Goal: Task Accomplishment & Management: Use online tool/utility

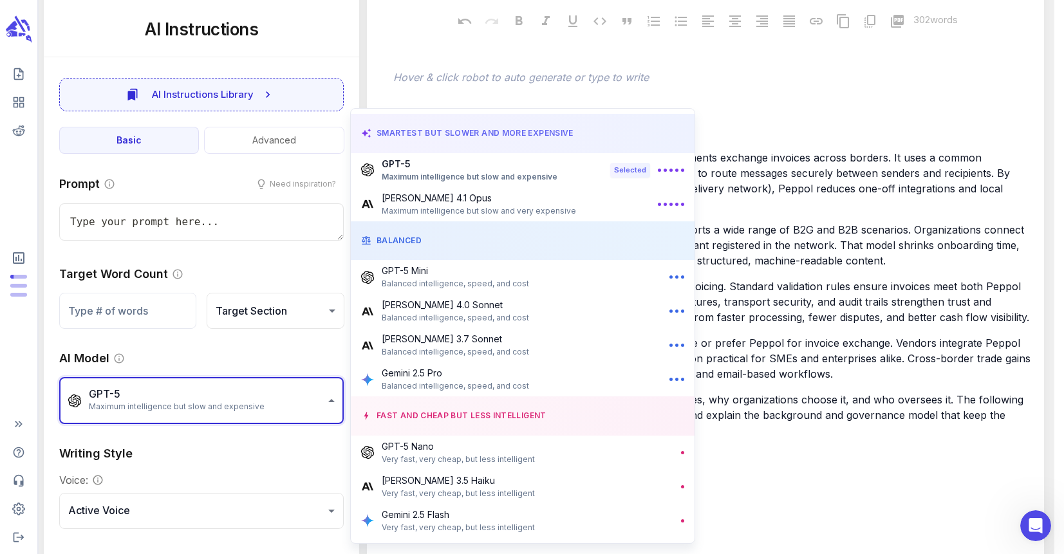
click at [17, 73] on div at bounding box center [532, 277] width 1064 height 554
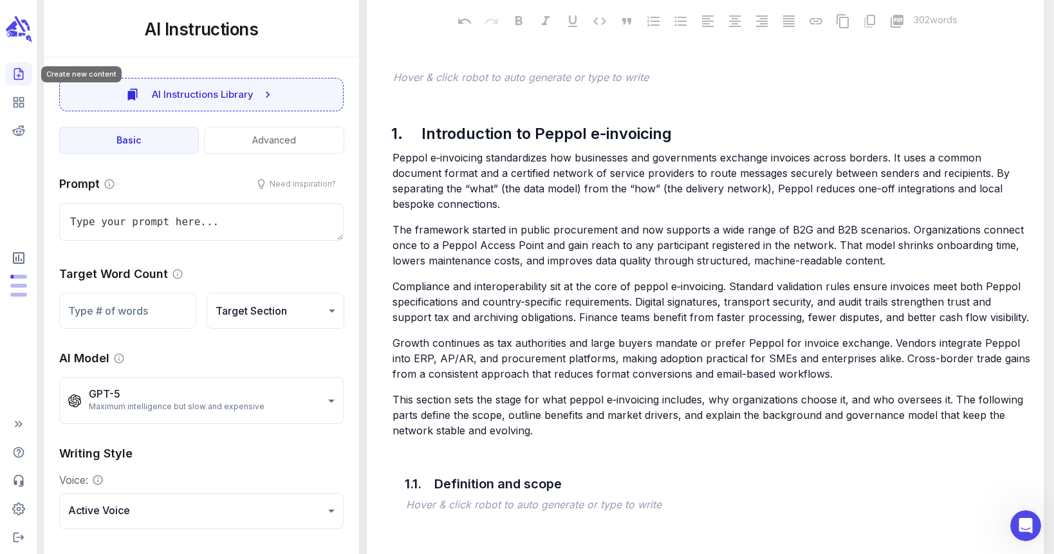
click at [17, 73] on icon "Create new content" at bounding box center [18, 74] width 13 height 13
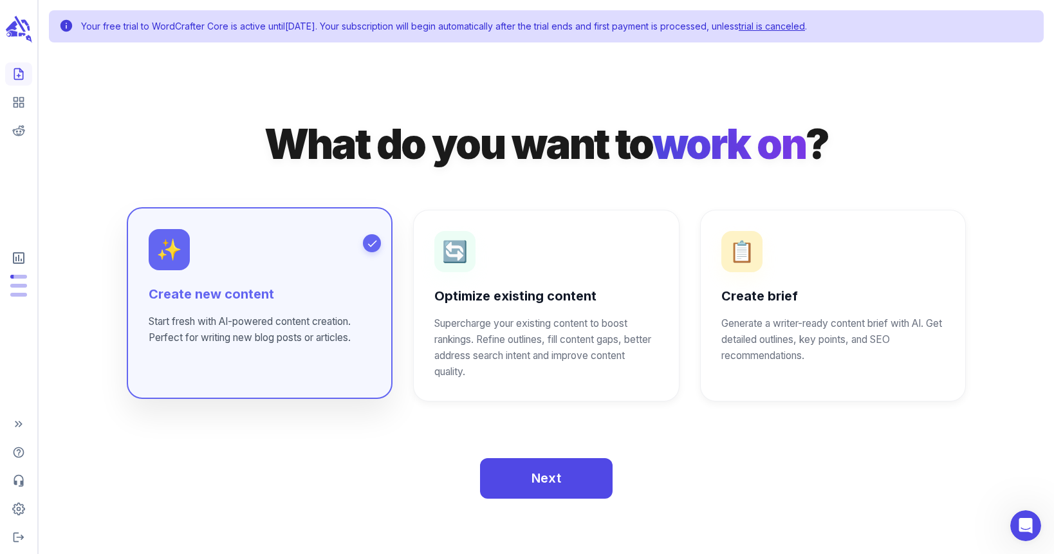
click at [328, 279] on div "✨ Create new content Start fresh with AI-powered content creation. Perfect for …" at bounding box center [260, 287] width 222 height 116
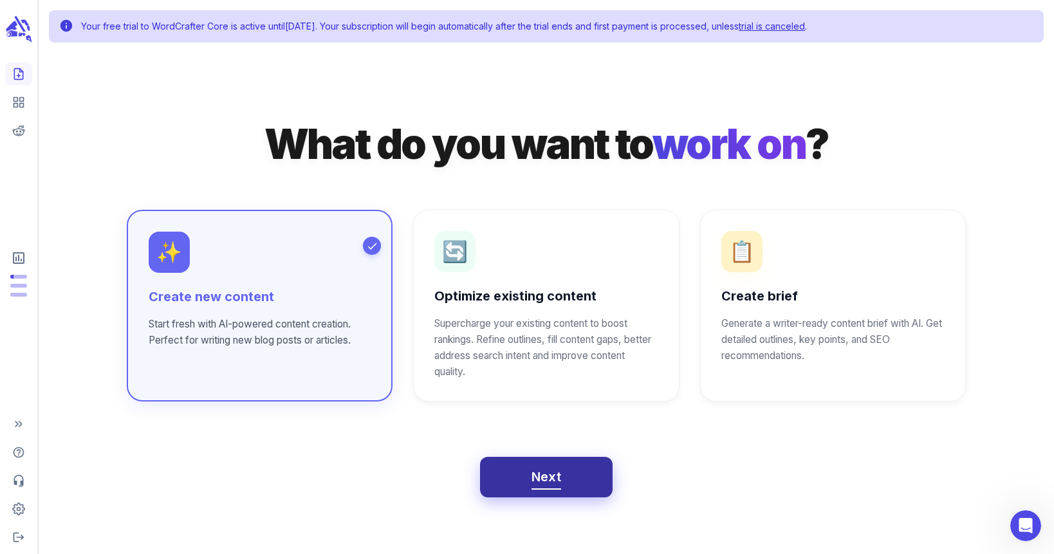
click at [577, 483] on button "Next" at bounding box center [546, 477] width 133 height 41
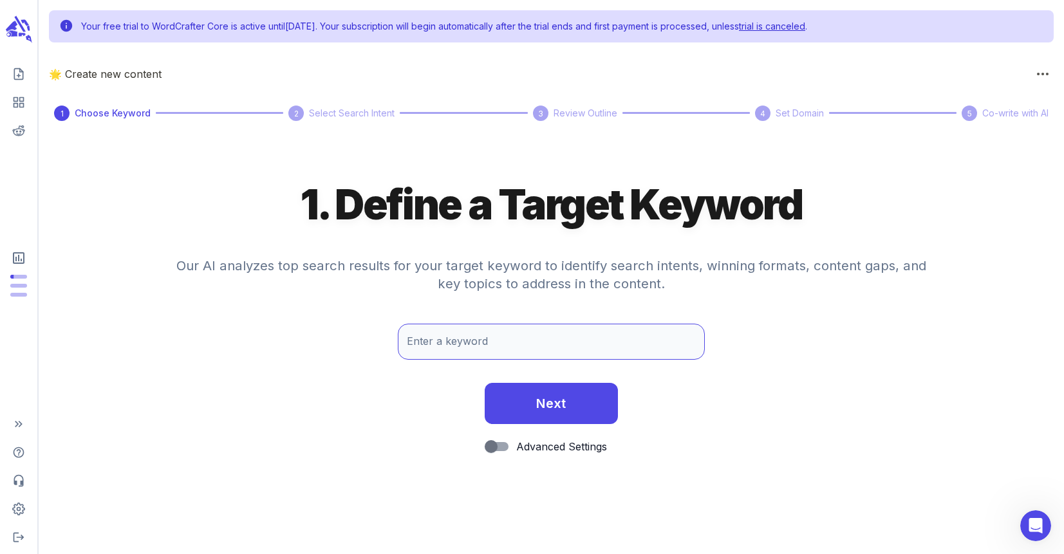
click at [455, 344] on input "Enter a keyword" at bounding box center [552, 342] width 308 height 36
drag, startPoint x: 1023, startPoint y: 174, endPoint x: 974, endPoint y: 189, distance: 51.9
click at [1023, 174] on div "1. Define a Target Keyword Our AI analyzes top search results for your target k…" at bounding box center [551, 348] width 1025 height 412
click at [552, 340] on input "e invoicing" at bounding box center [552, 342] width 308 height 36
type input "e invoicing peppol"
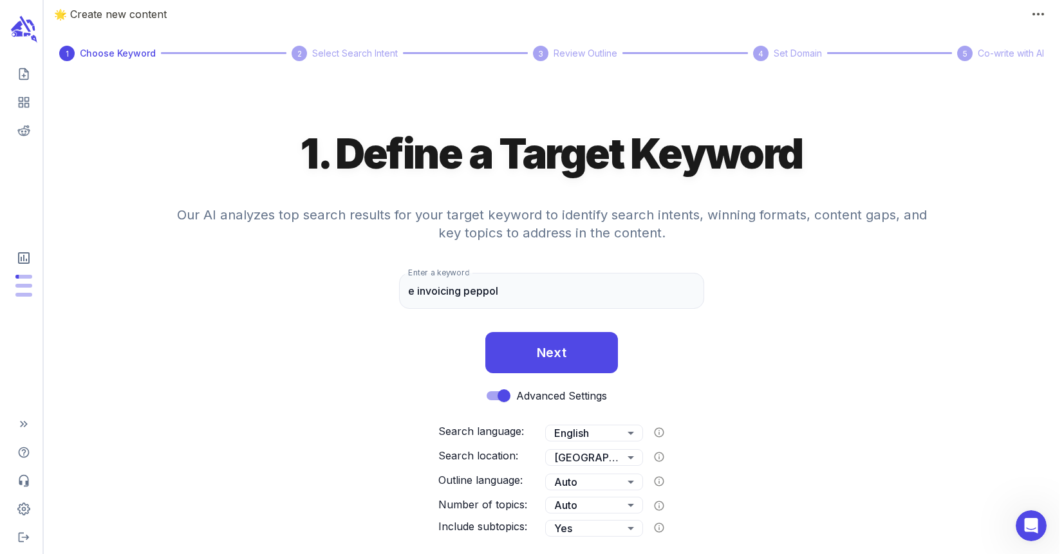
scroll to position [60, 0]
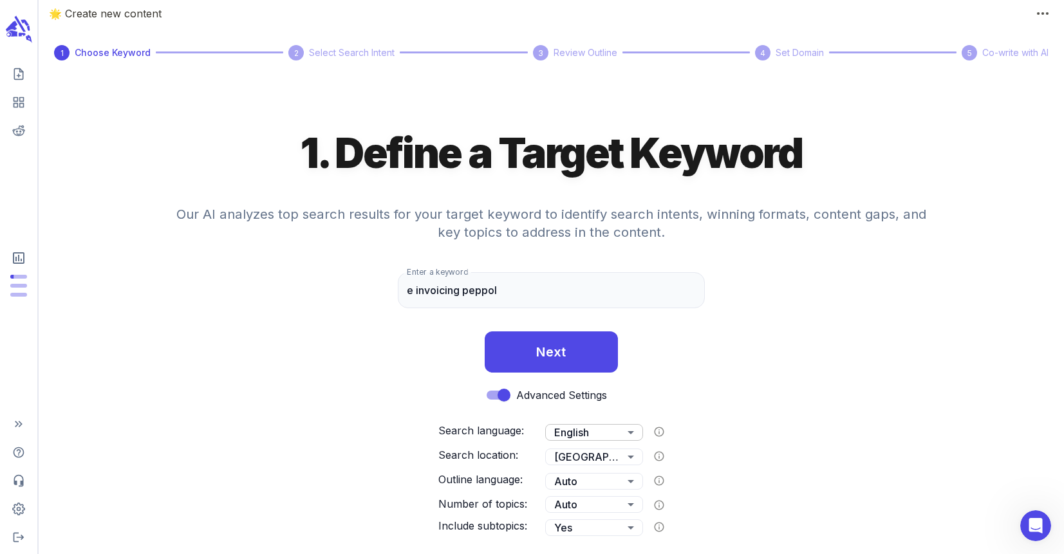
click at [612, 435] on body "Your free trial to WordCrafter Core is active until [DATE] . Your subscription …" at bounding box center [532, 247] width 1064 height 615
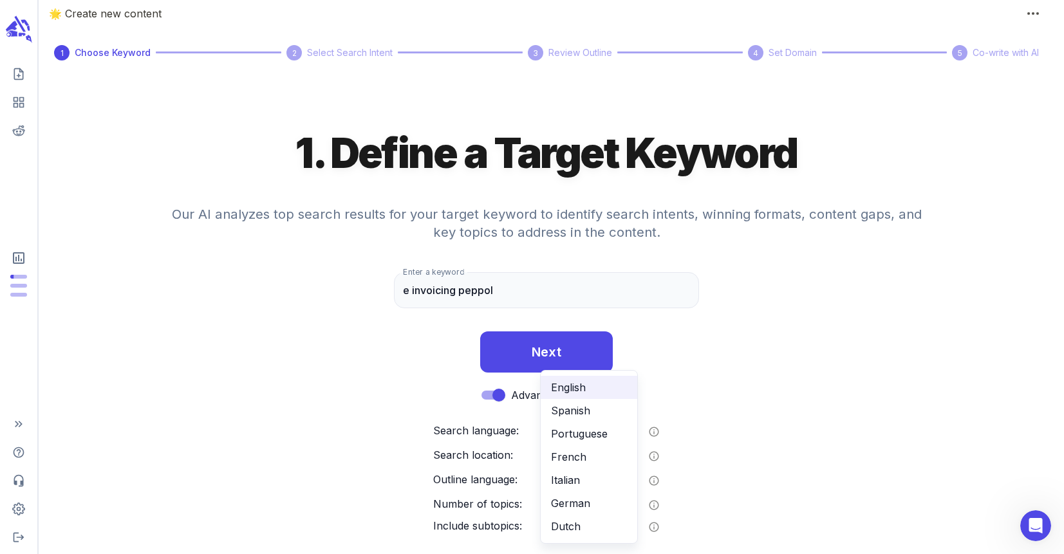
click at [609, 519] on li "Dutch" at bounding box center [589, 526] width 97 height 23
type input "**"
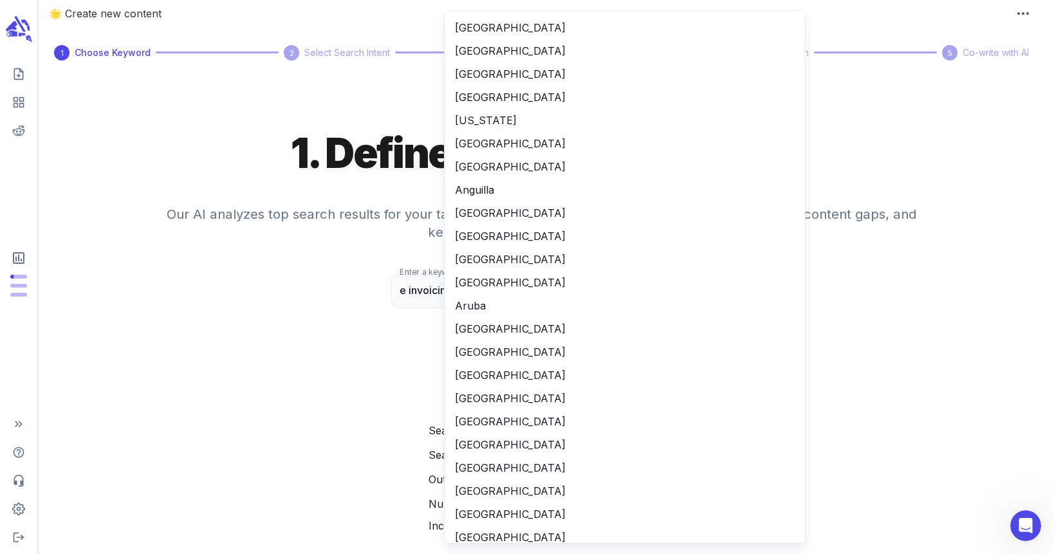
click at [597, 456] on body "Your free trial to WordCrafter Core is active until [DATE] . Your subscription …" at bounding box center [527, 247] width 1054 height 615
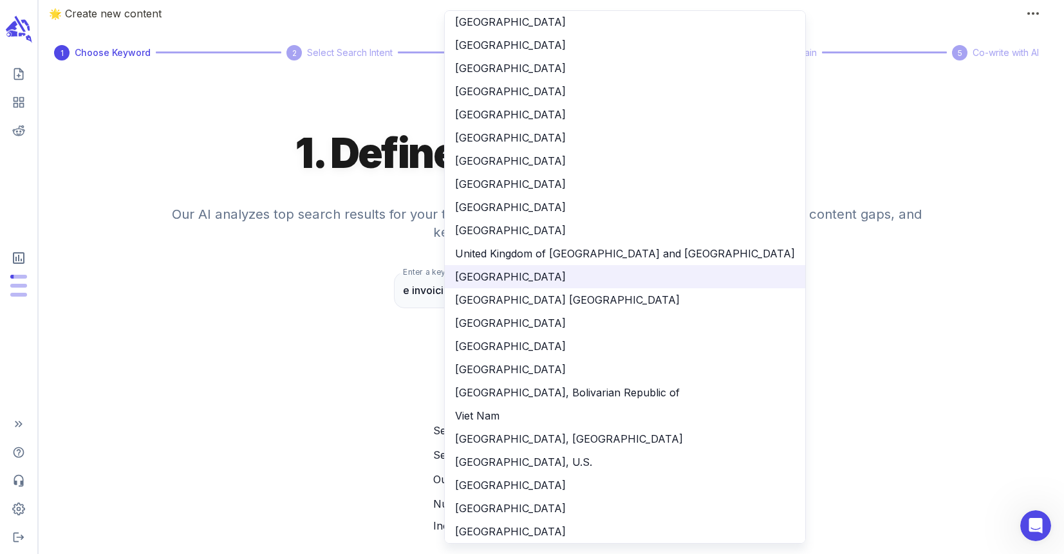
scroll to position [122, 0]
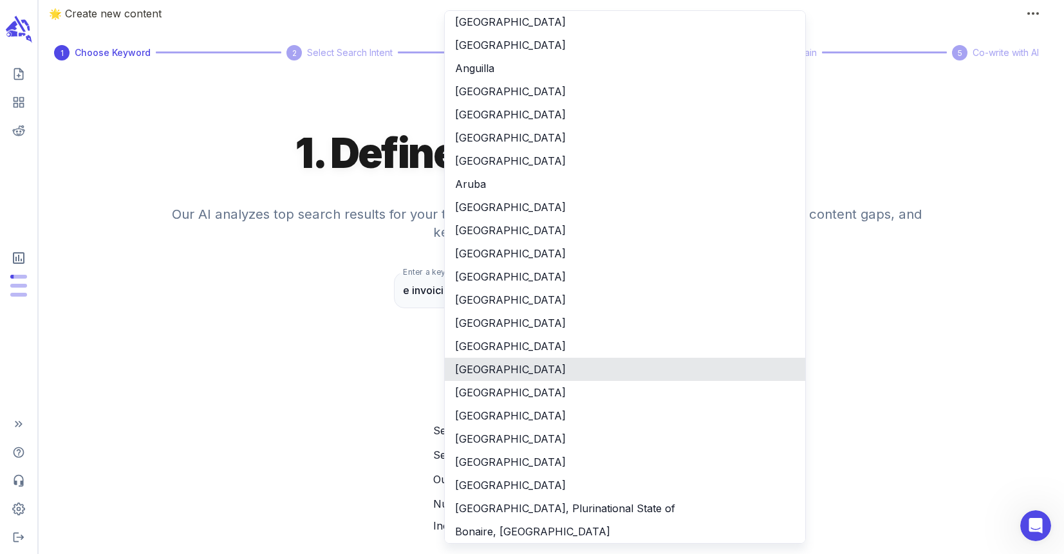
click at [553, 387] on li "[GEOGRAPHIC_DATA]" at bounding box center [625, 392] width 360 height 23
type input "**"
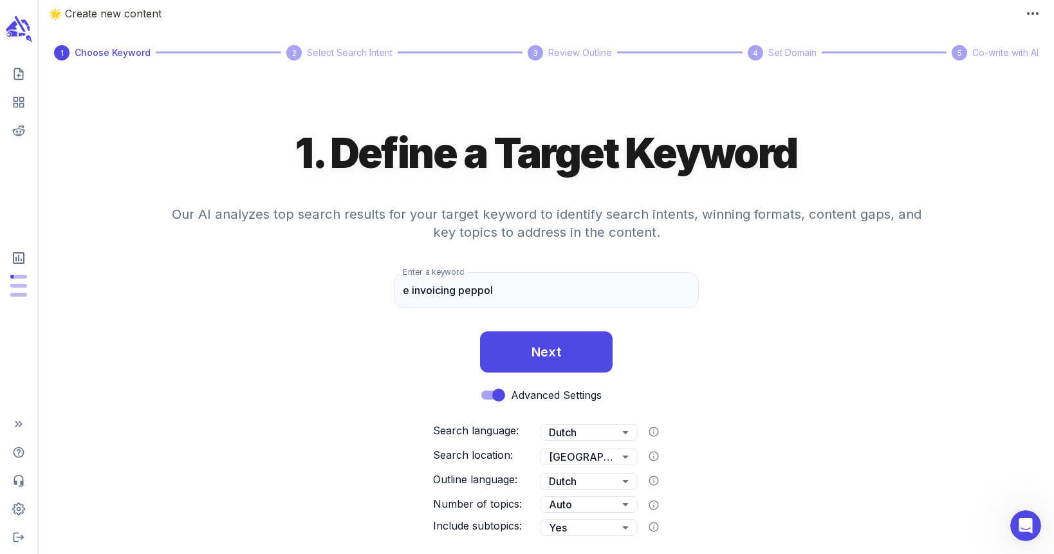
click at [1020, 364] on div "Next" at bounding box center [546, 346] width 1015 height 51
click at [577, 436] on body "Your free trial to WordCrafter Core is active until [DATE] . Your subscription …" at bounding box center [527, 247] width 1054 height 615
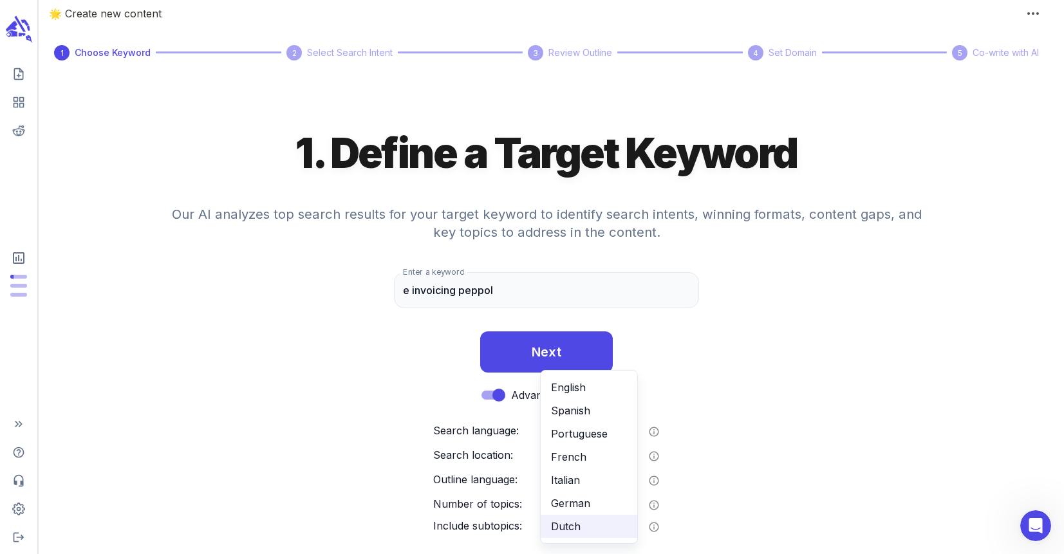
click at [588, 391] on li "English" at bounding box center [589, 387] width 97 height 23
type input "**"
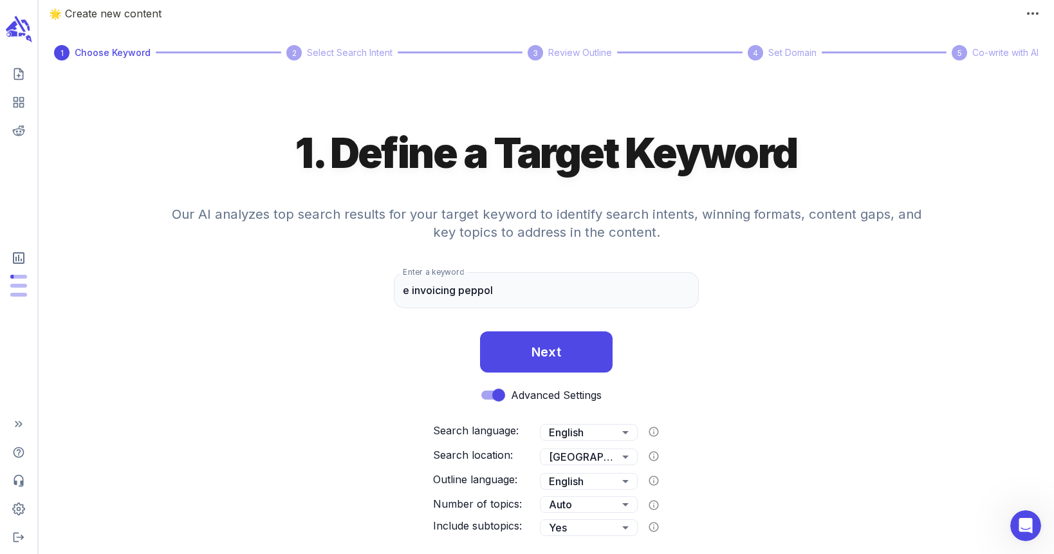
click at [824, 524] on div "Advanced Settings Search language: English ** ​ Search location: [GEOGRAPHIC_DA…" at bounding box center [546, 460] width 1015 height 154
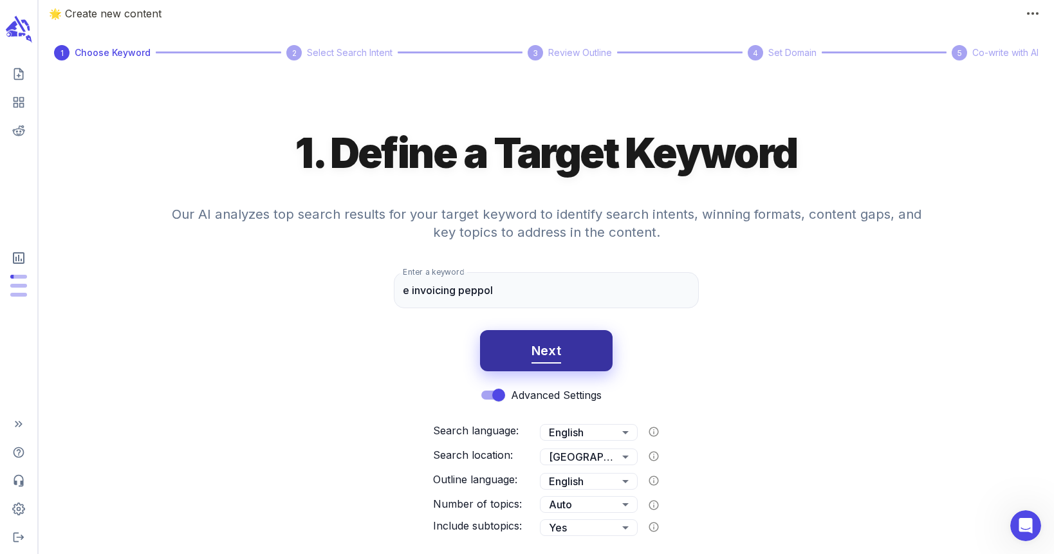
click at [590, 355] on button "Next" at bounding box center [546, 350] width 133 height 41
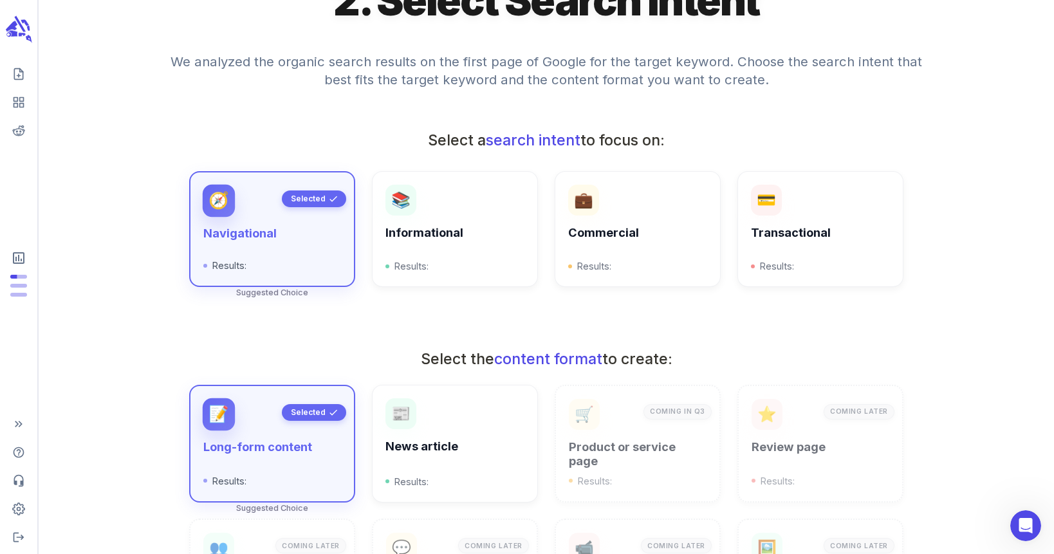
scroll to position [193, 0]
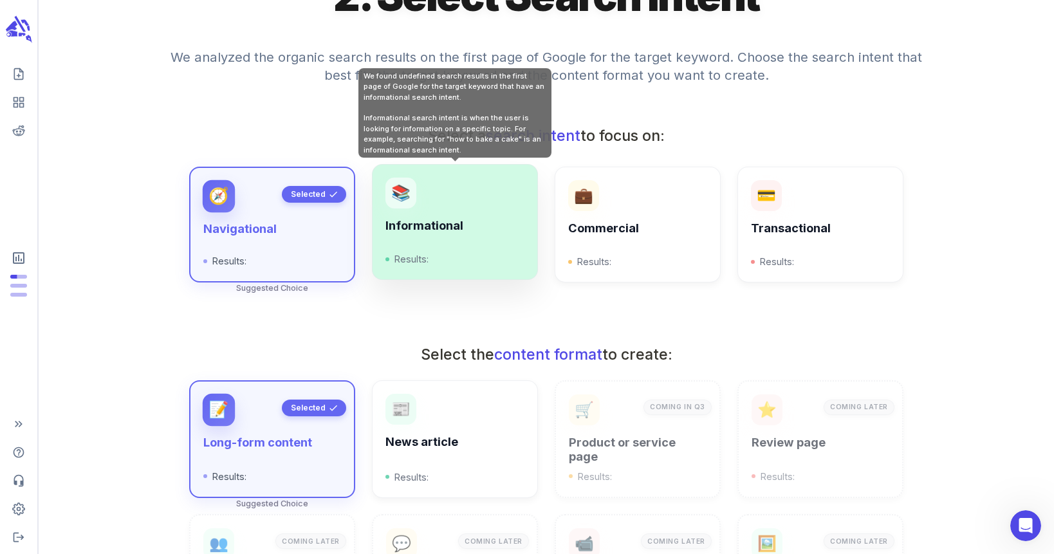
click at [414, 219] on h6 "Informational" at bounding box center [454, 226] width 139 height 14
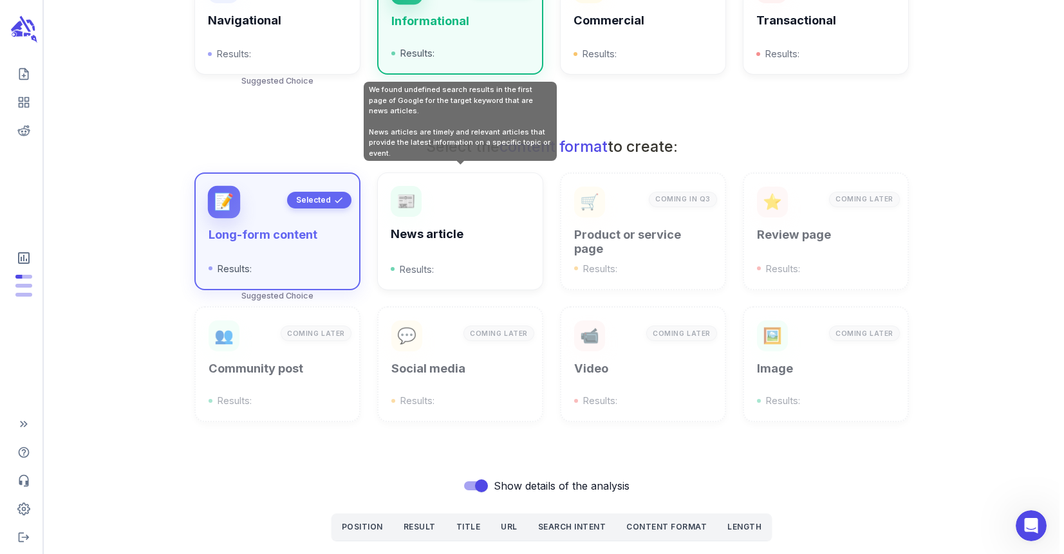
scroll to position [494, 0]
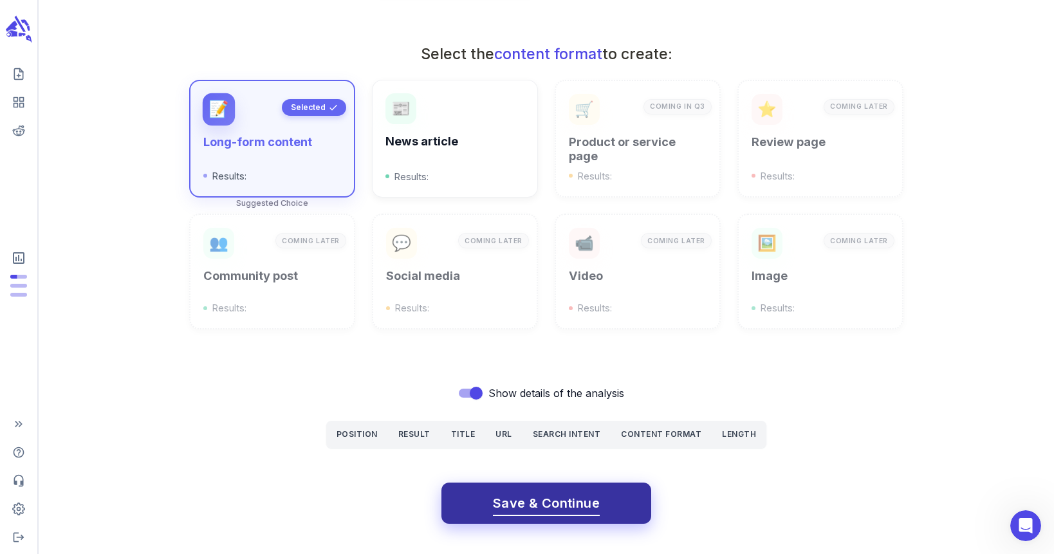
click at [546, 501] on span "Save & Continue" at bounding box center [546, 503] width 107 height 23
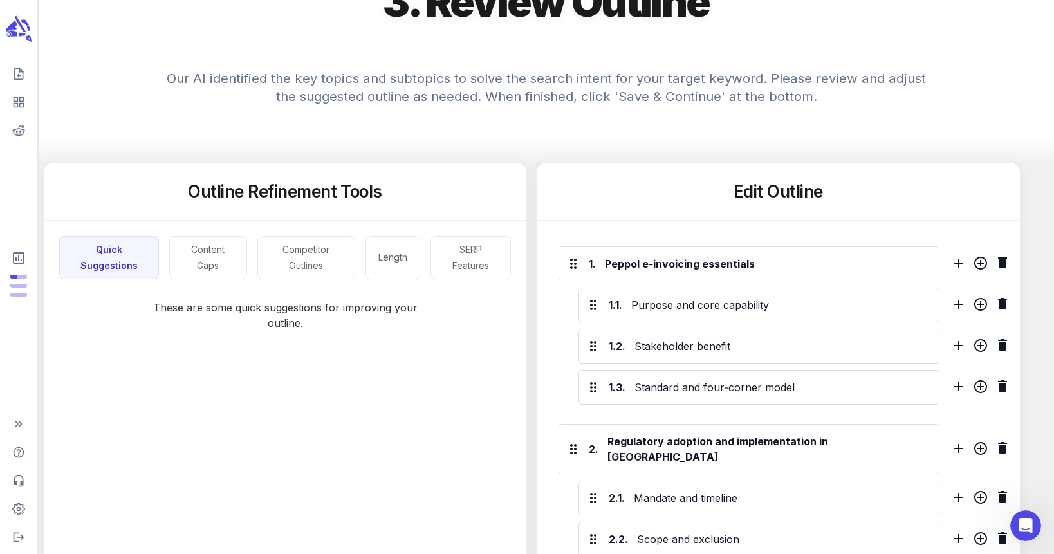
scroll to position [175, 0]
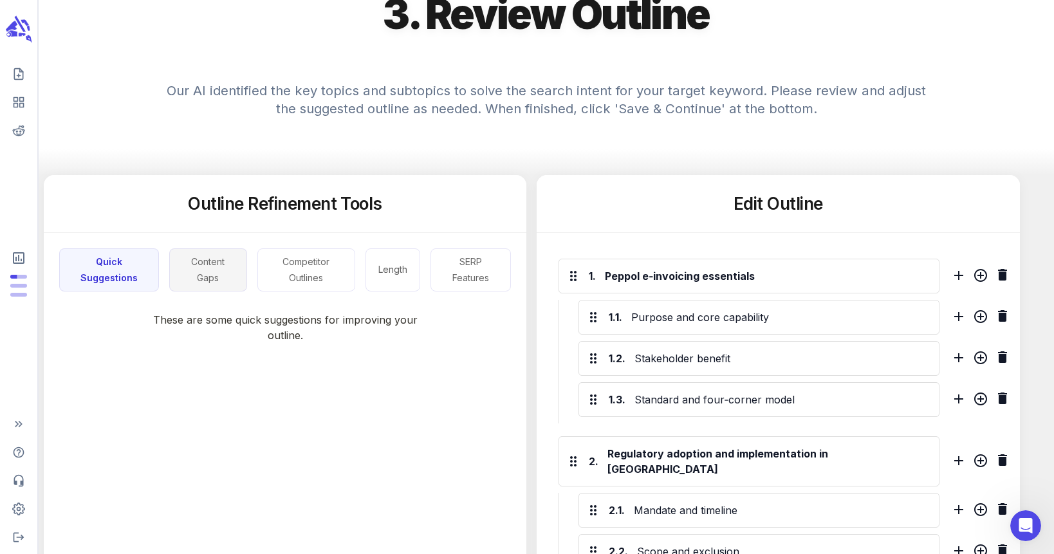
click at [209, 261] on button "Content Gaps" at bounding box center [208, 269] width 78 height 43
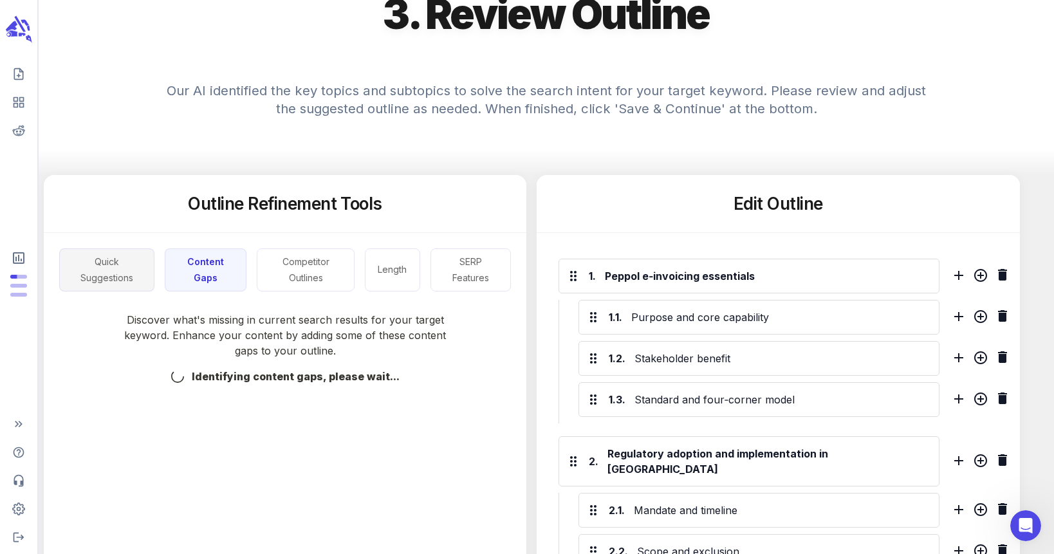
click at [100, 278] on button "Quick Suggestions" at bounding box center [106, 269] width 95 height 43
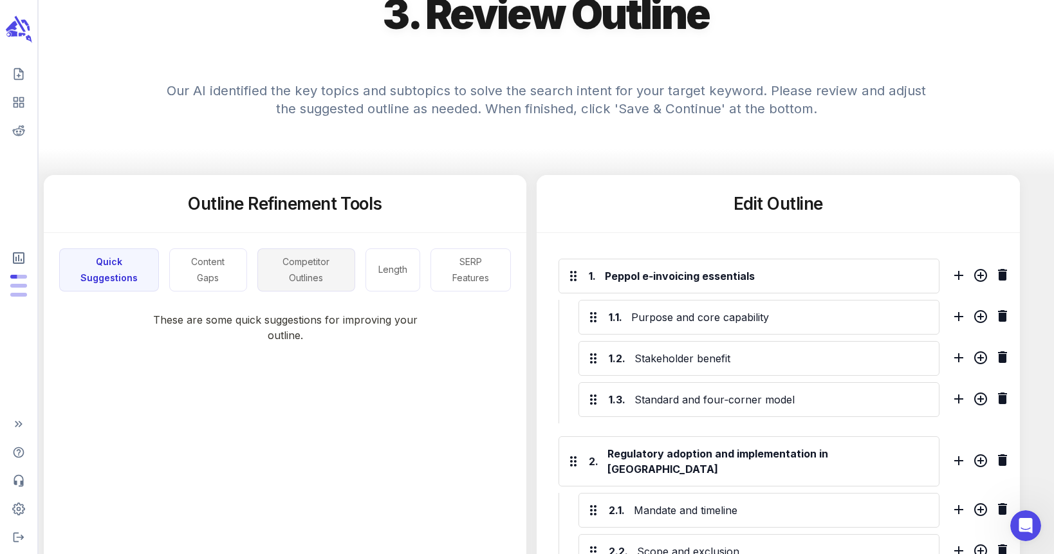
click at [329, 272] on button "Competitor Outlines" at bounding box center [306, 269] width 98 height 43
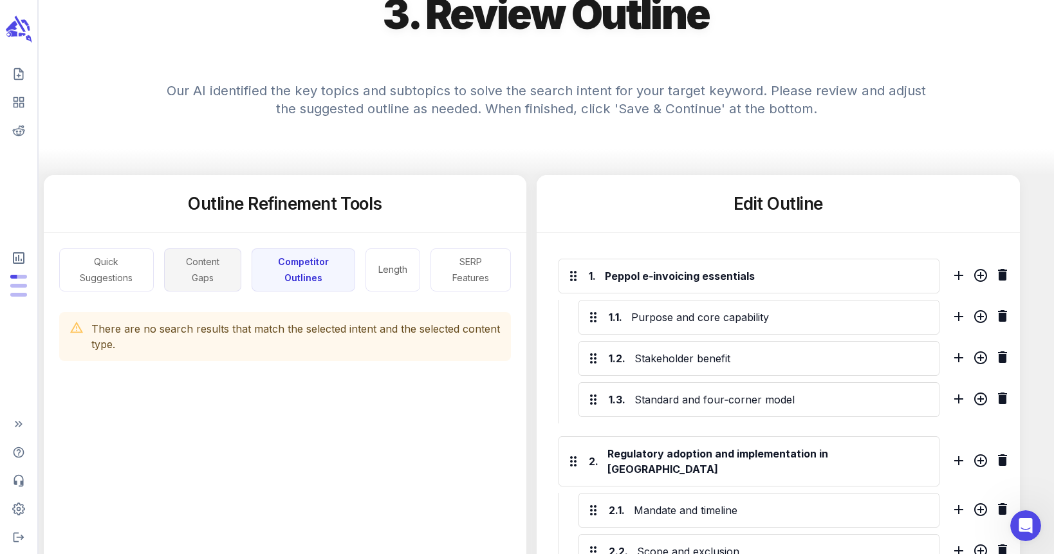
click at [212, 265] on button "Content Gaps" at bounding box center [202, 269] width 77 height 43
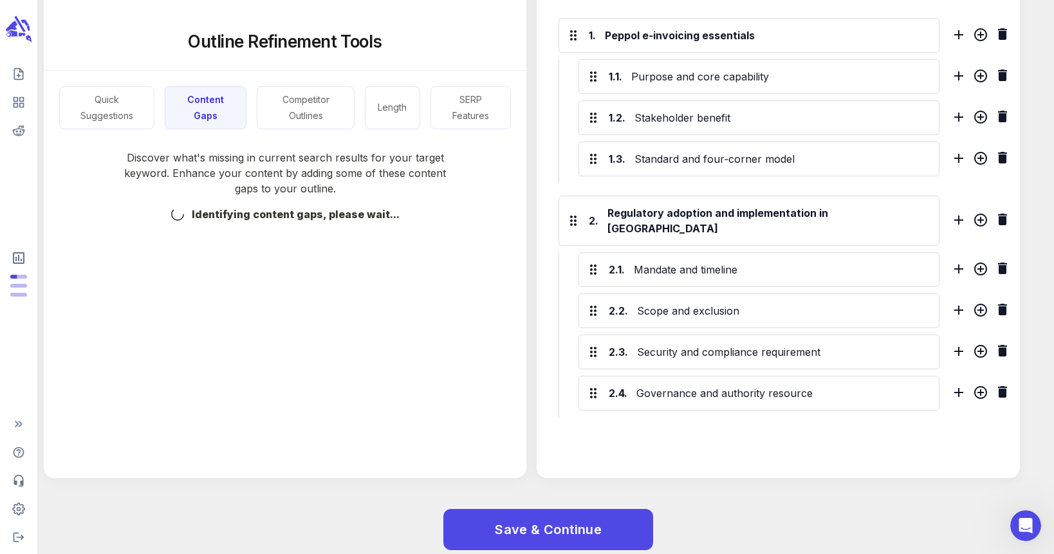
scroll to position [432, 0]
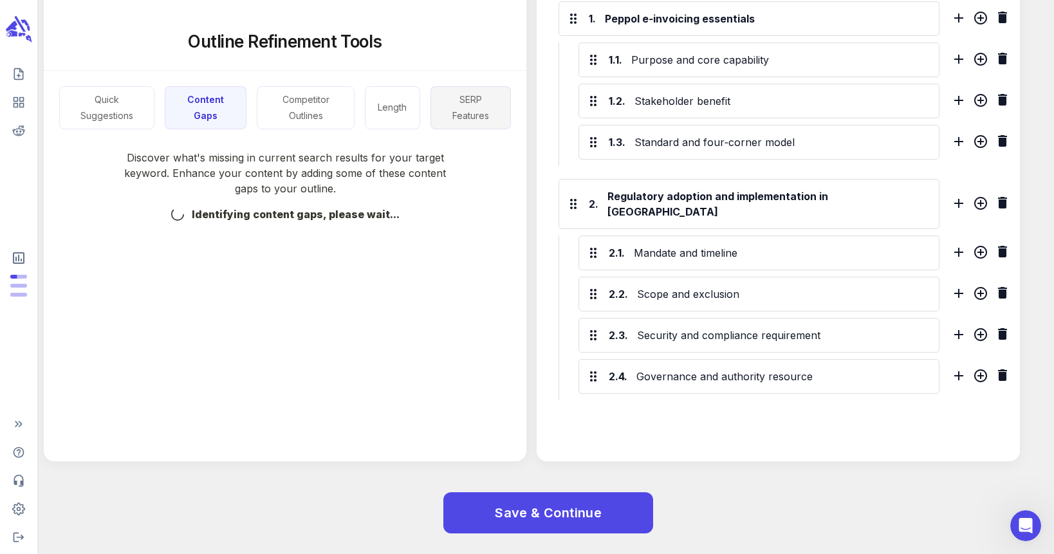
click at [475, 113] on button "SERP Features" at bounding box center [470, 107] width 81 height 43
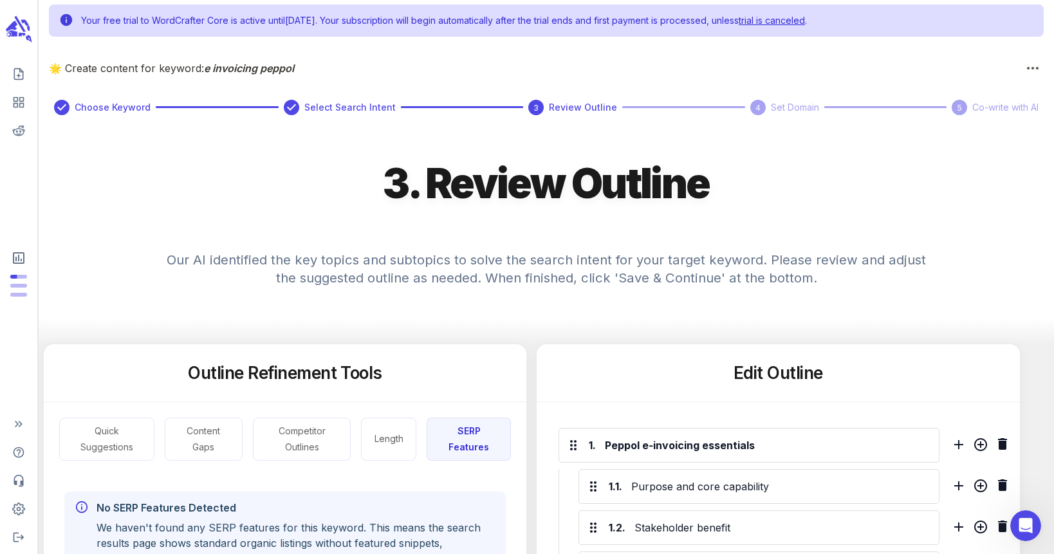
scroll to position [0, 0]
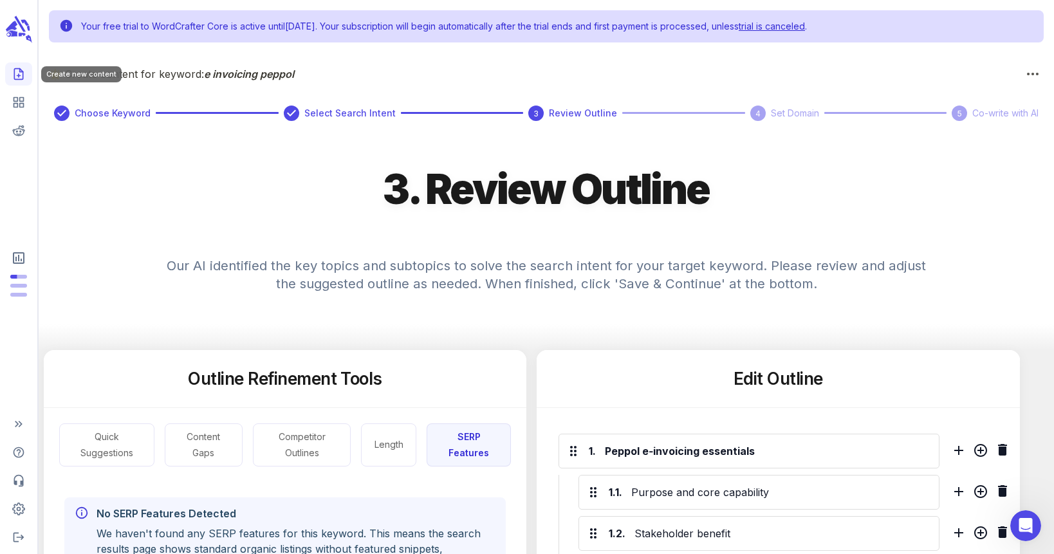
click at [19, 73] on icon "Create new content" at bounding box center [18, 74] width 13 height 13
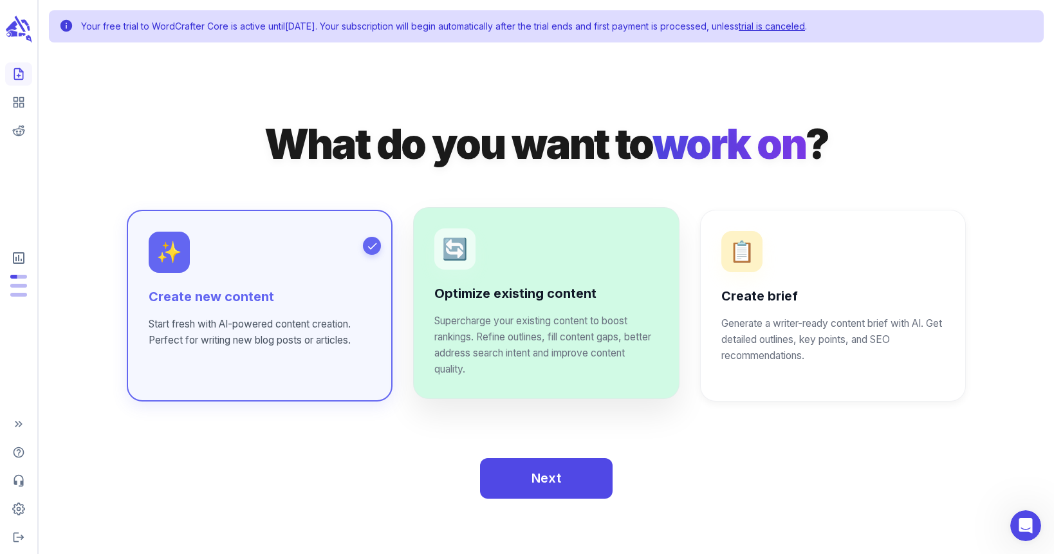
click at [579, 317] on p "Supercharge your existing content to boost rankings. Refine outlines, fill cont…" at bounding box center [545, 345] width 223 height 64
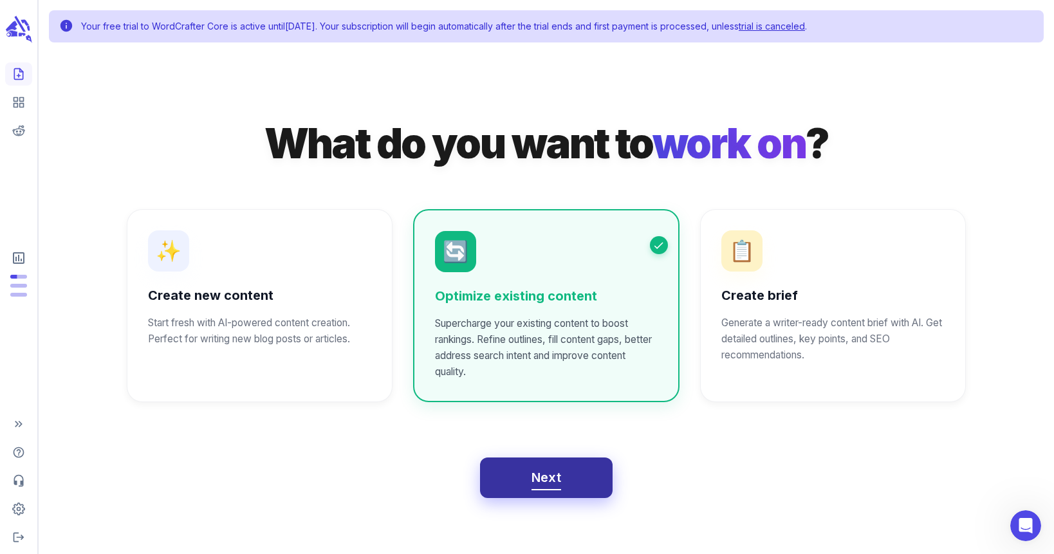
click at [562, 483] on button "Next" at bounding box center [546, 478] width 133 height 41
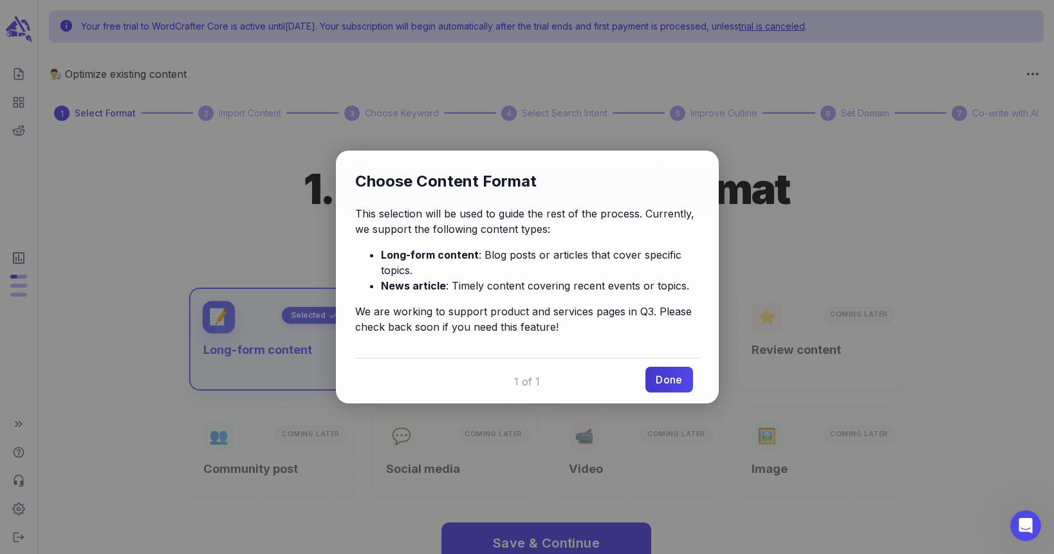
click at [661, 377] on link "Done" at bounding box center [668, 380] width 47 height 26
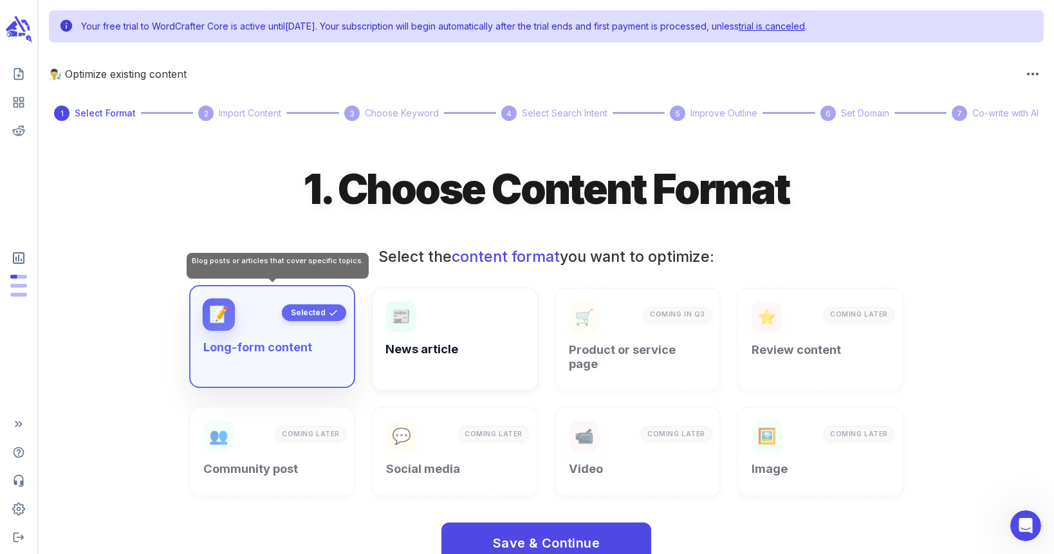
click at [308, 342] on h6 "Long-form content" at bounding box center [272, 347] width 138 height 14
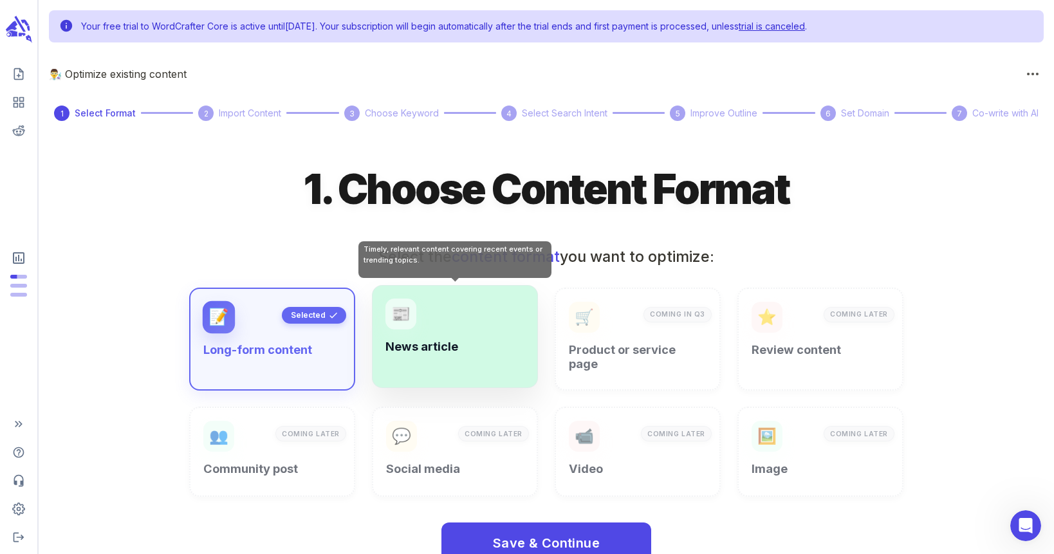
scroll to position [28, 0]
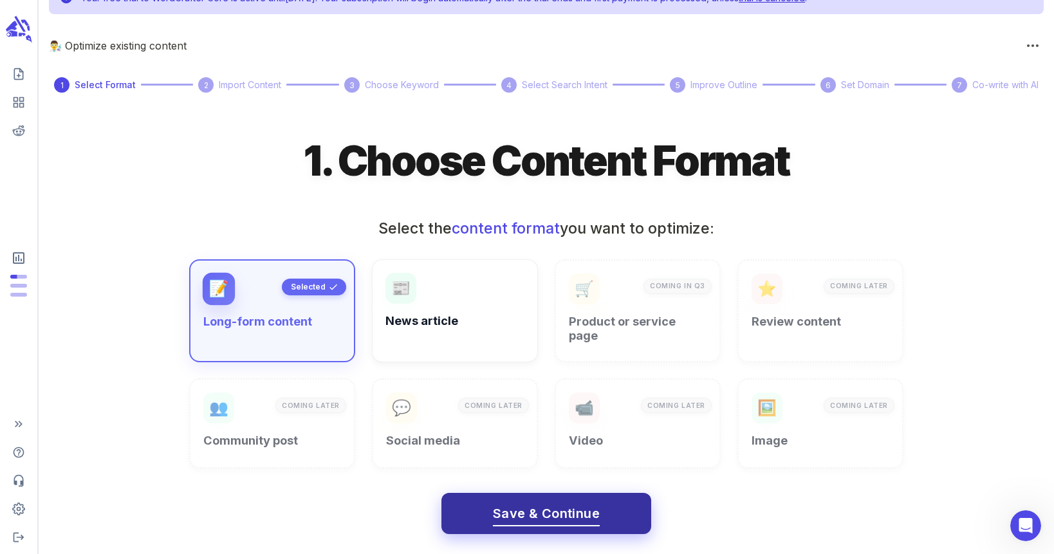
click at [549, 503] on span "Save & Continue" at bounding box center [546, 514] width 107 height 23
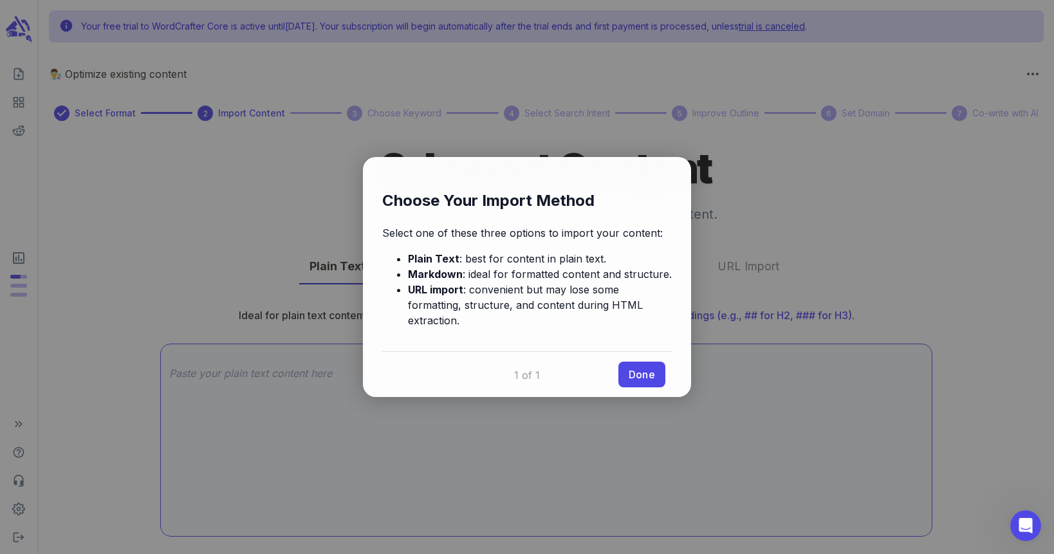
click at [640, 375] on link "Done" at bounding box center [641, 375] width 47 height 26
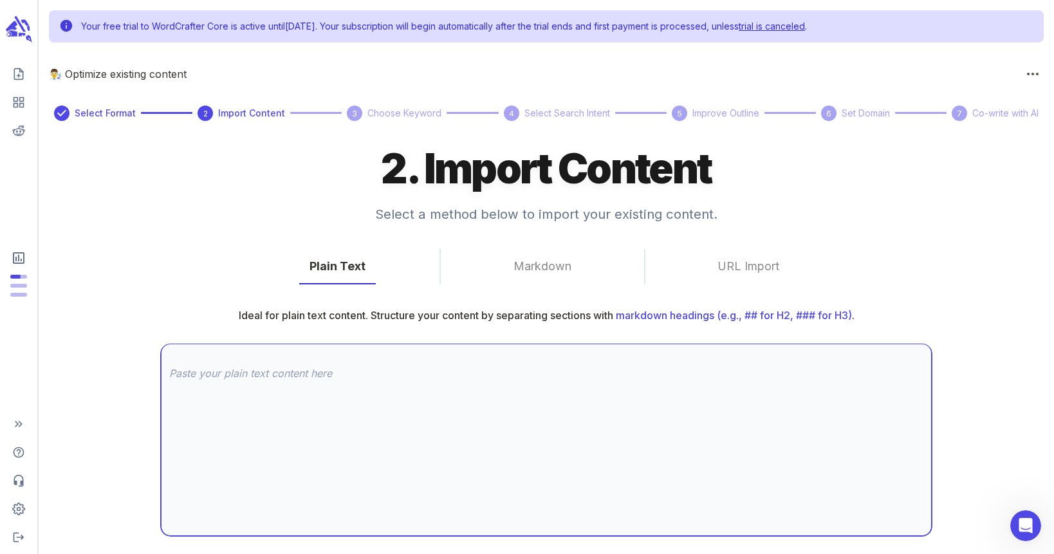
click at [378, 375] on textarea at bounding box center [546, 440] width 754 height 148
click at [544, 274] on button "Markdown" at bounding box center [542, 266] width 79 height 35
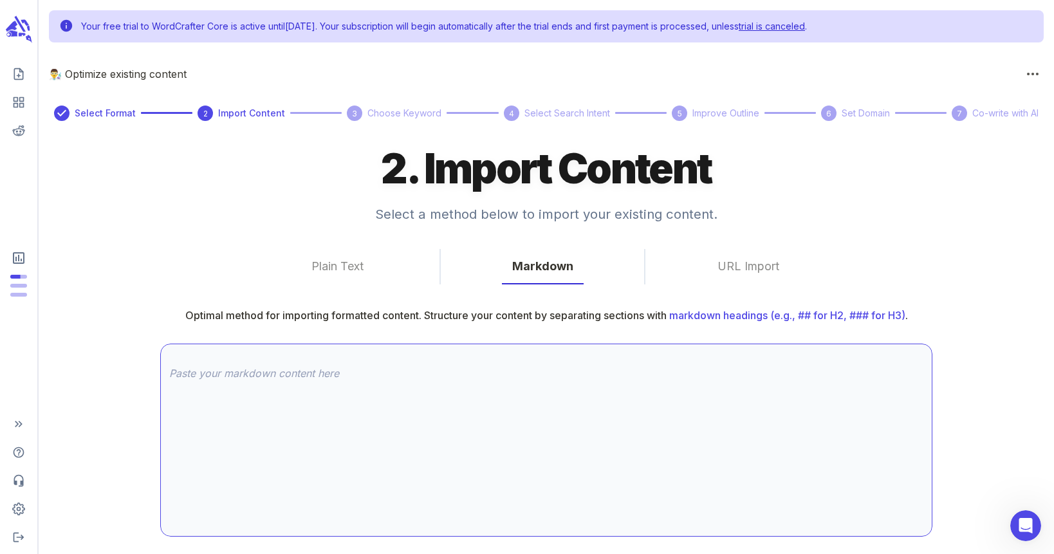
click at [416, 373] on textarea at bounding box center [546, 440] width 754 height 148
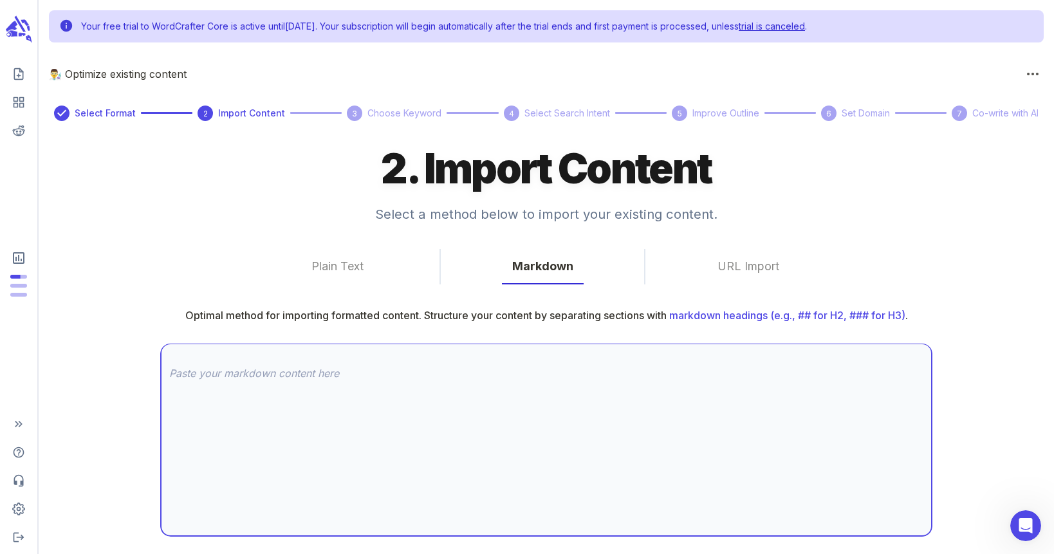
paste textarea "Loremip d-sitametco adipis EliTseddoei Temp Inci Utlab 36/09/3402 EtdOloremag a…"
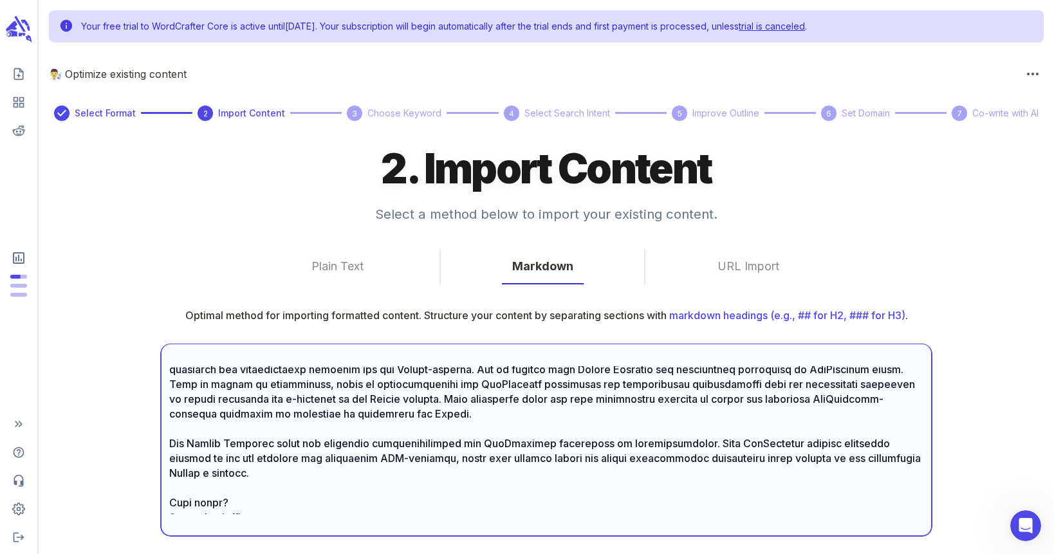
scroll to position [62, 0]
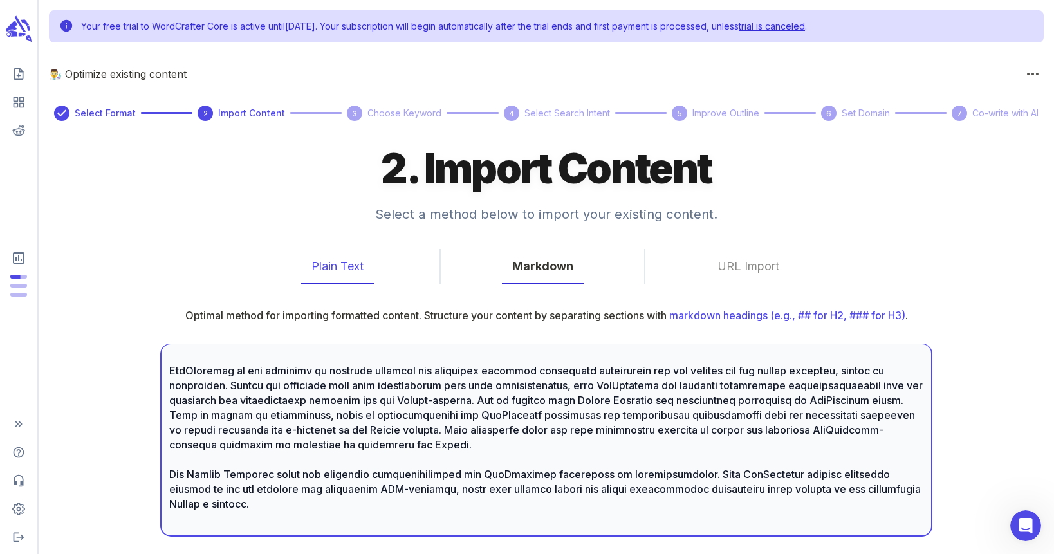
type textarea "Loremip d-sitametco adipis EliTseddoei Temp Inci Utlab 36/09/3402 EtdOloremag a…"
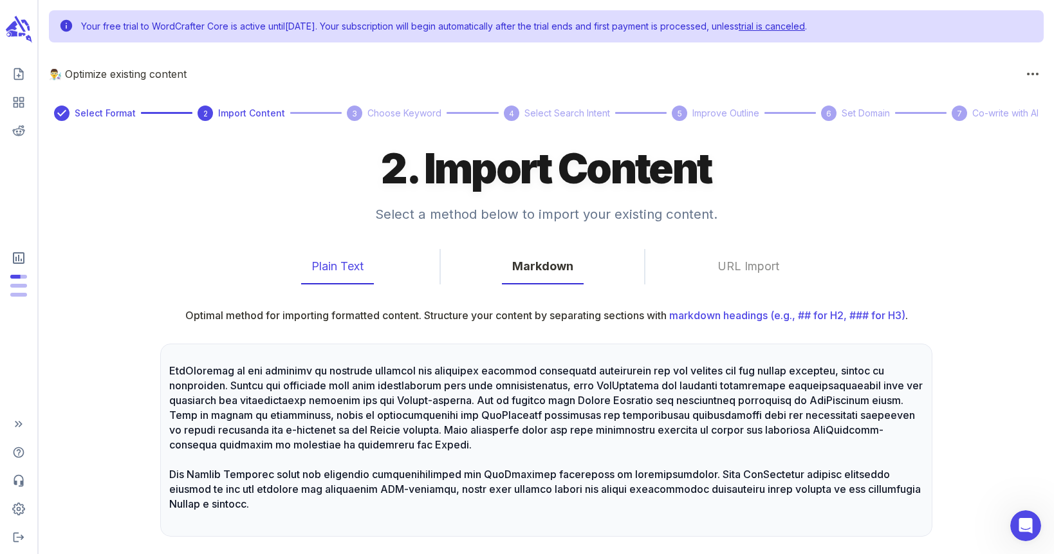
click at [353, 273] on button "Plain Text" at bounding box center [337, 266] width 73 height 35
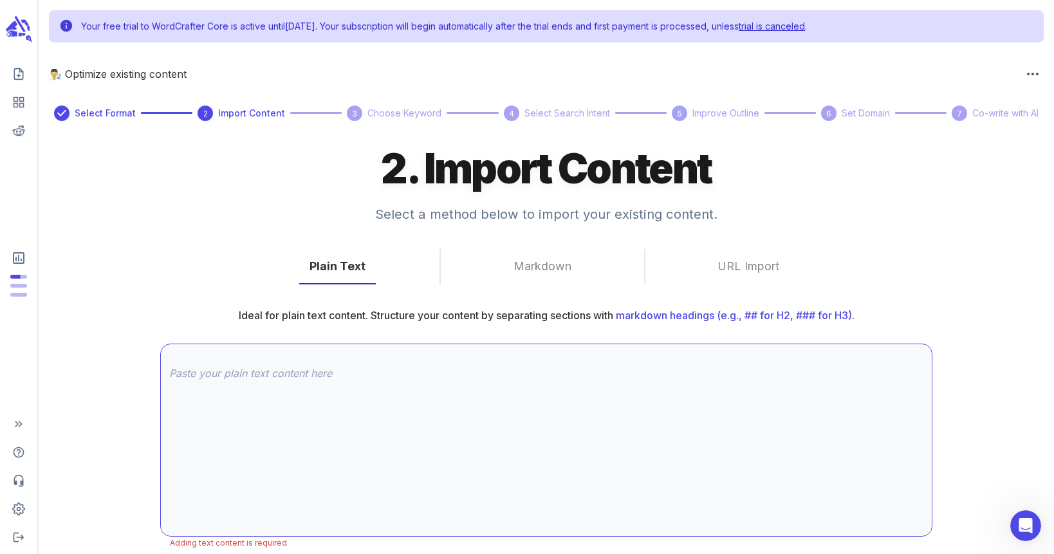
click at [338, 379] on textarea at bounding box center [546, 440] width 754 height 148
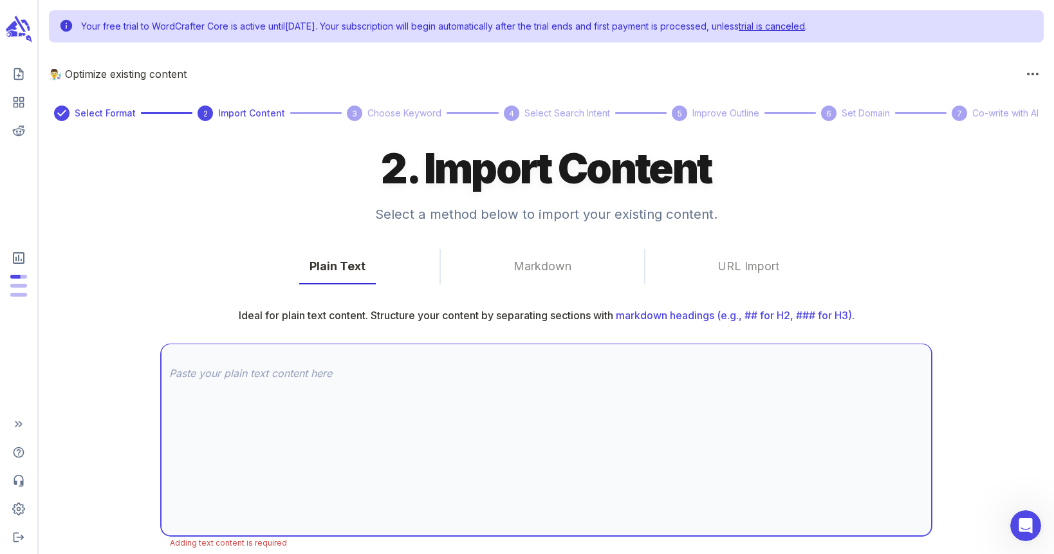
paste textarea "Loremip d-sitametco adipis EliTseddoei Temp Inci Utlab 36/09/3402 EtdOloremag a…"
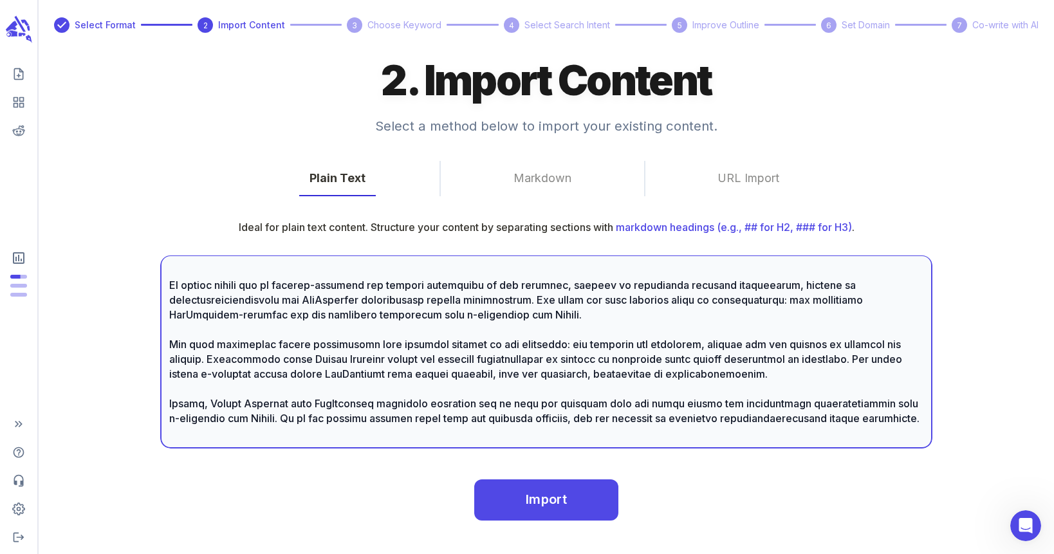
scroll to position [96, 0]
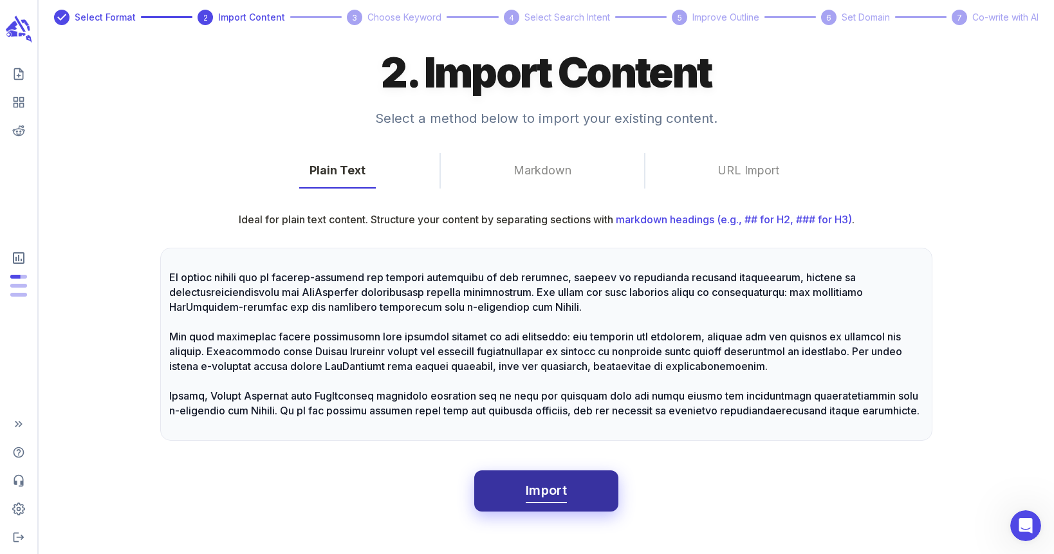
click at [571, 495] on button "Import" at bounding box center [546, 490] width 144 height 41
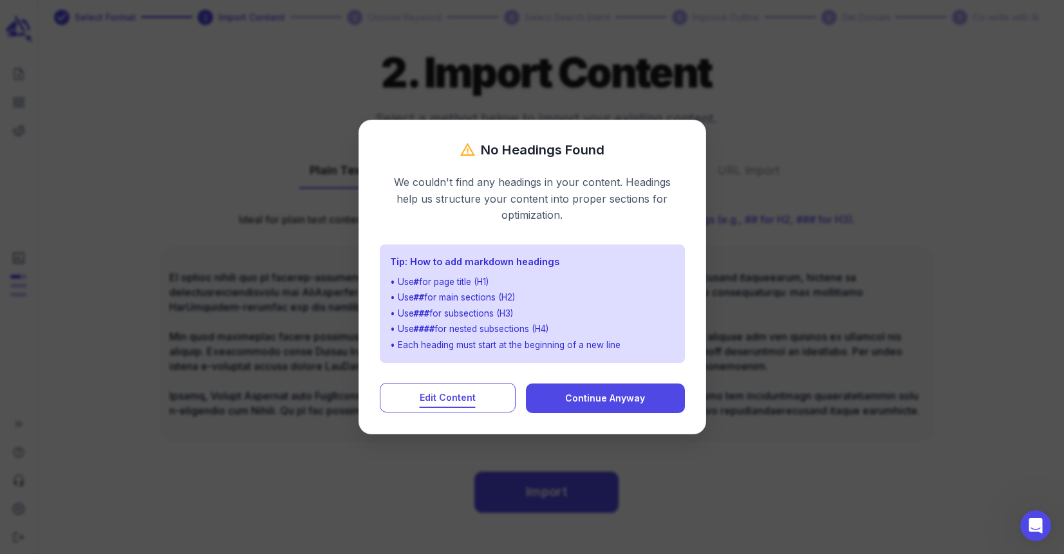
click at [476, 400] on button "Edit Content" at bounding box center [448, 398] width 136 height 30
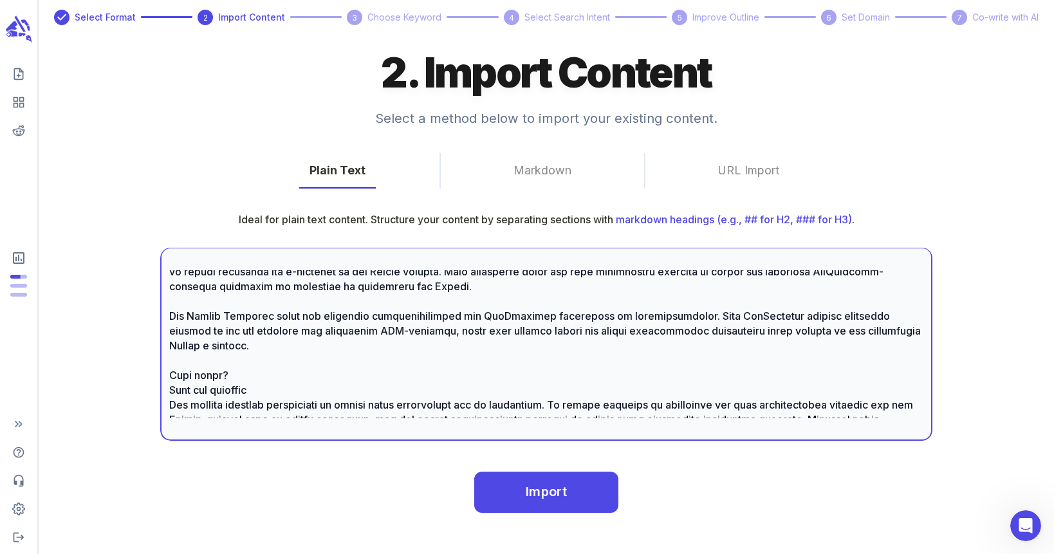
scroll to position [0, 0]
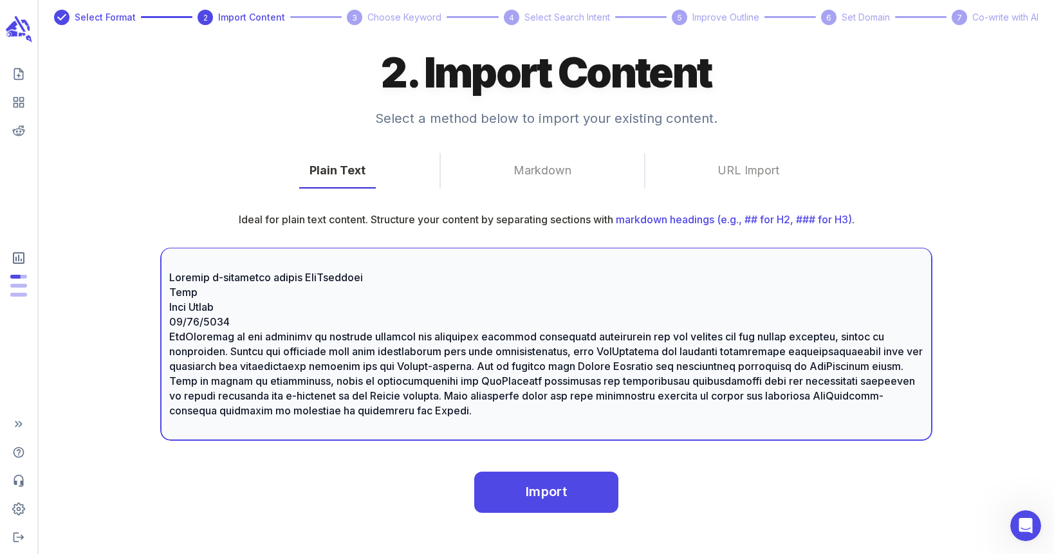
drag, startPoint x: 229, startPoint y: 322, endPoint x: 163, endPoint y: 297, distance: 70.9
click at [163, 297] on div "x ​" at bounding box center [546, 344] width 772 height 193
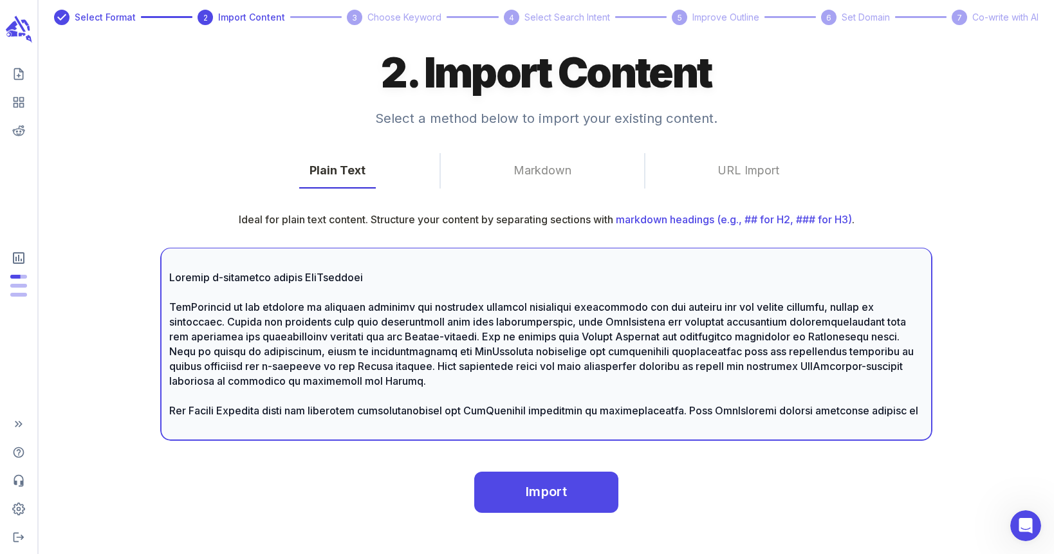
click at [169, 275] on textarea at bounding box center [546, 344] width 754 height 148
click at [396, 275] on textarea at bounding box center [546, 344] width 754 height 148
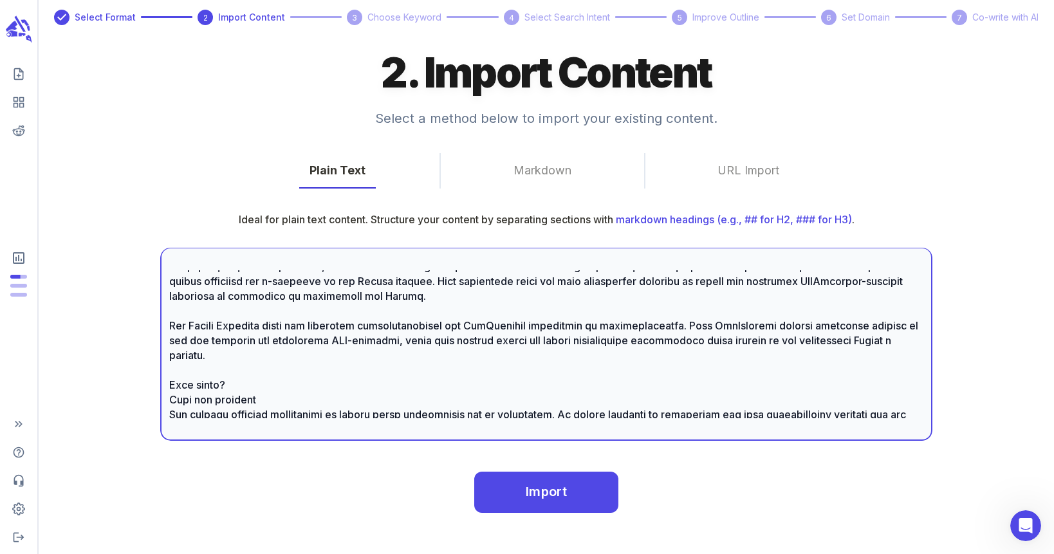
scroll to position [129, 0]
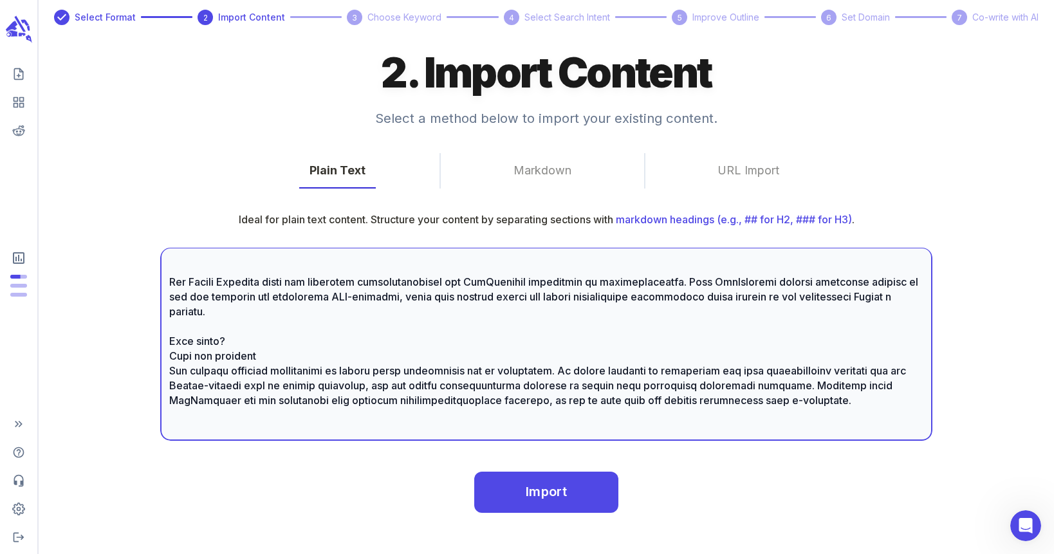
drag, startPoint x: 261, startPoint y: 360, endPoint x: 164, endPoint y: 333, distance: 100.9
click at [164, 333] on div "x ​" at bounding box center [546, 344] width 772 height 193
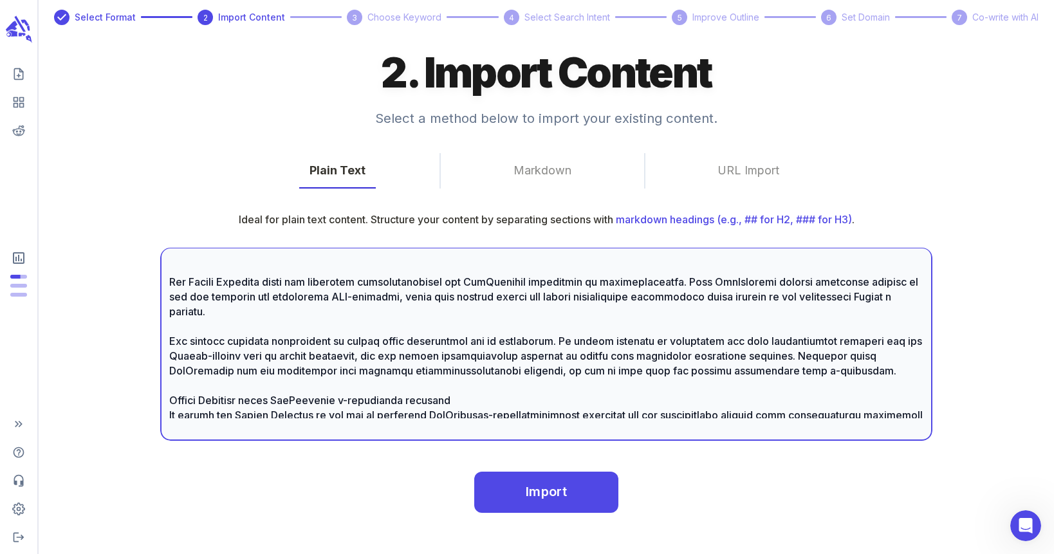
click at [172, 399] on textarea at bounding box center [546, 344] width 754 height 148
click at [537, 400] on textarea at bounding box center [546, 344] width 754 height 148
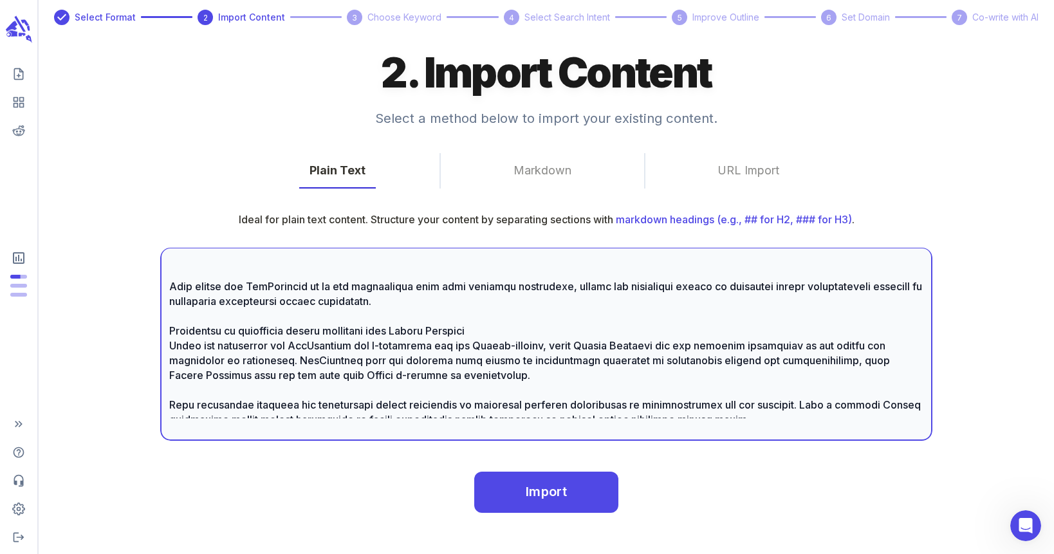
scroll to position [450, 0]
click at [169, 328] on textarea at bounding box center [546, 344] width 754 height 148
click at [553, 327] on textarea at bounding box center [546, 344] width 754 height 148
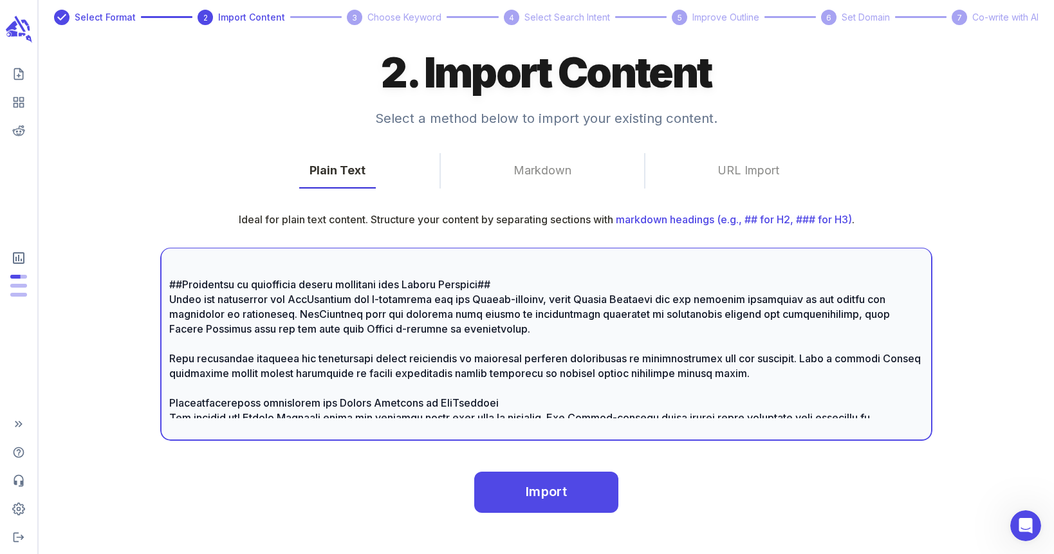
scroll to position [515, 0]
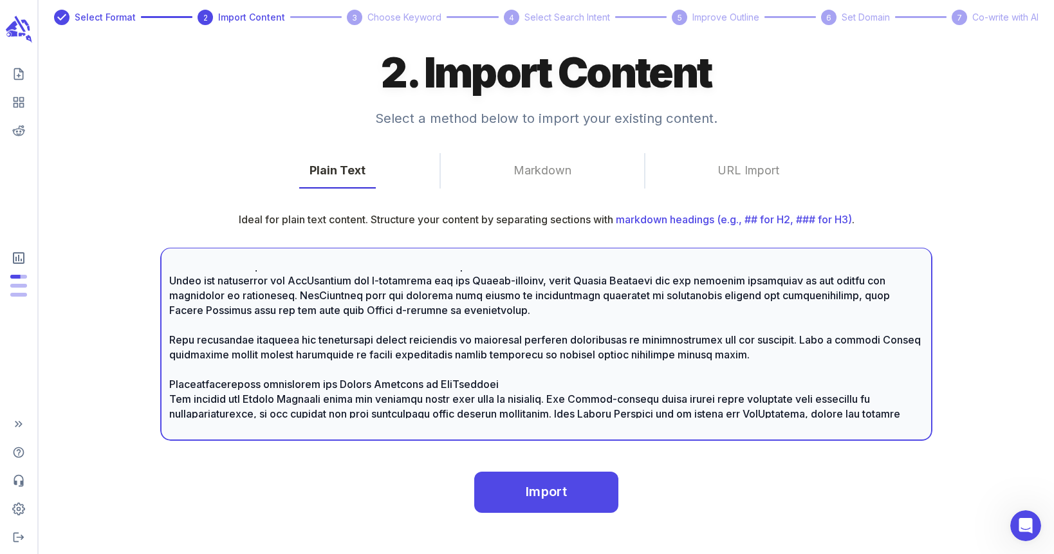
click at [172, 384] on textarea at bounding box center [546, 344] width 754 height 148
click at [553, 378] on textarea at bounding box center [546, 344] width 754 height 148
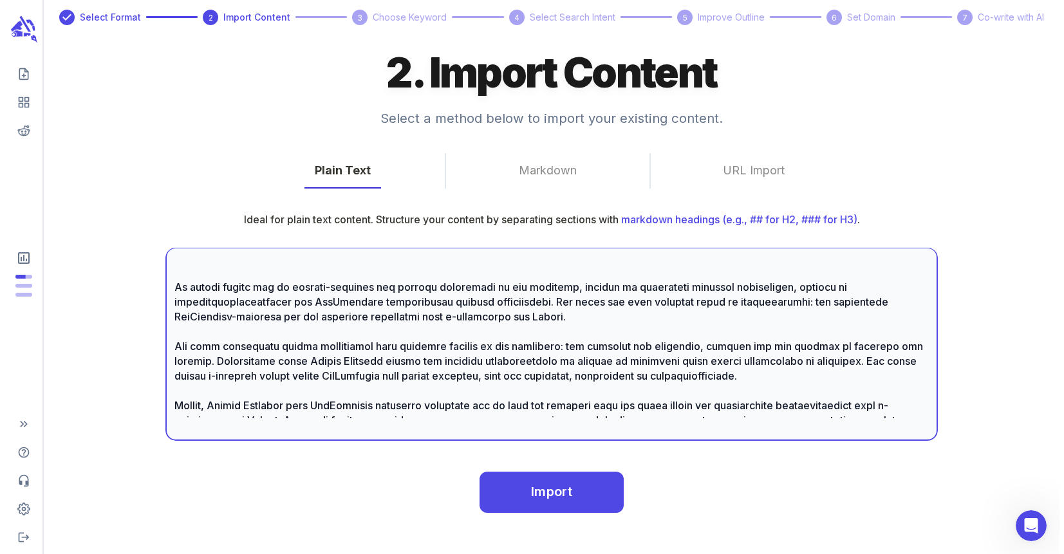
scroll to position [708, 0]
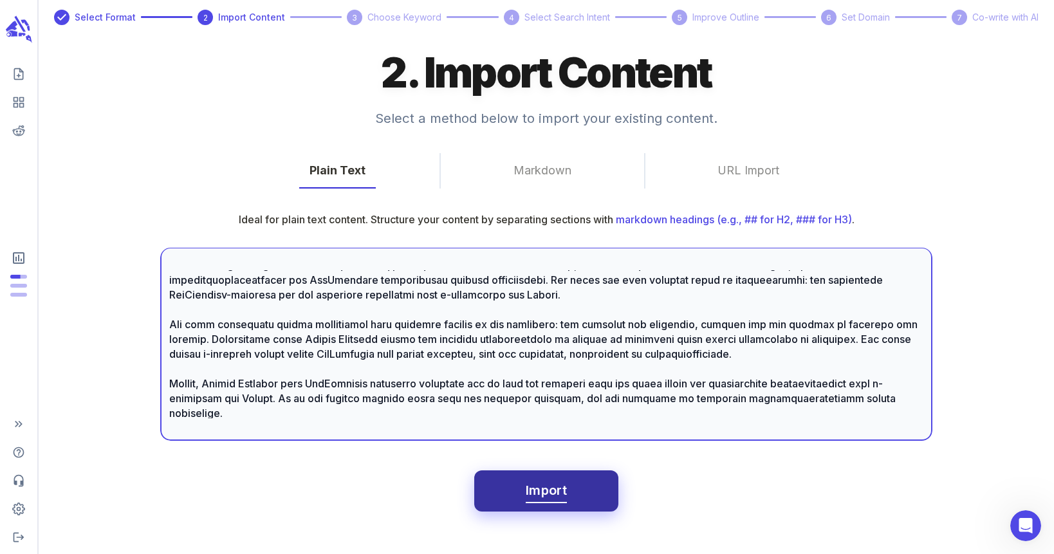
type textarea "#Loremip d-sitametco adipis EliTseddoei# TemPorincid ut lab etdolore ma aliquae…"
click at [572, 494] on button "Import" at bounding box center [546, 490] width 144 height 41
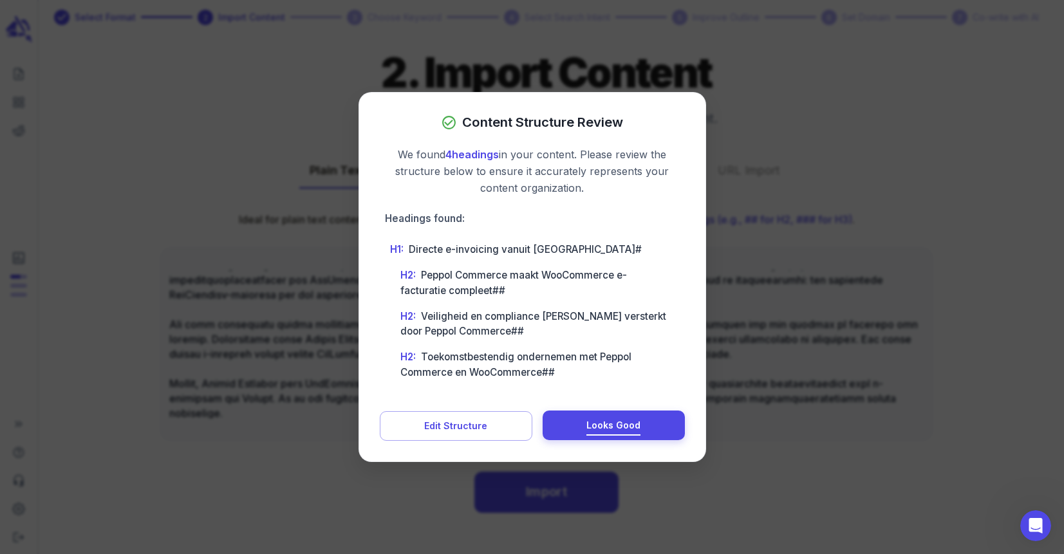
click at [583, 429] on button "Looks Good" at bounding box center [613, 426] width 142 height 30
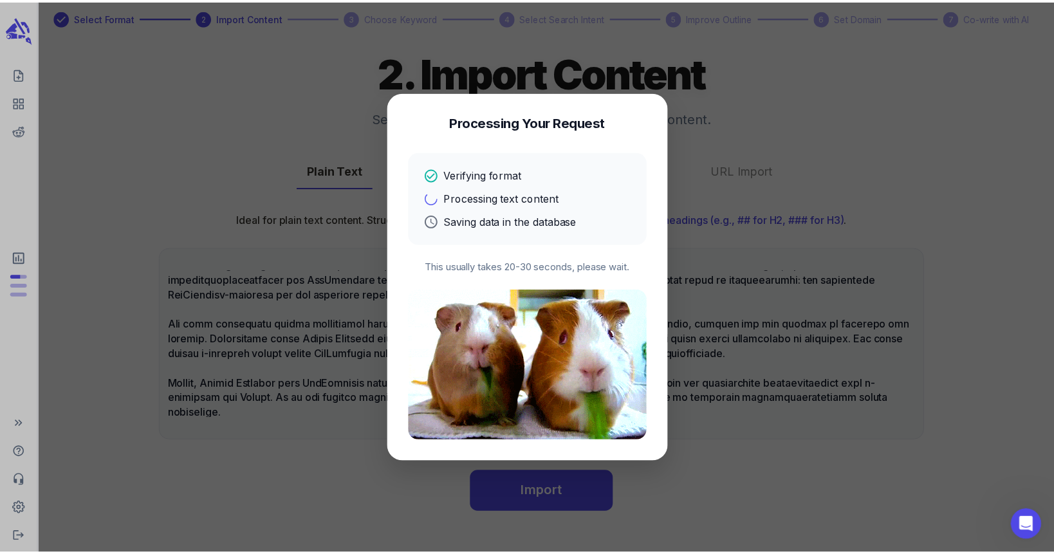
scroll to position [0, 0]
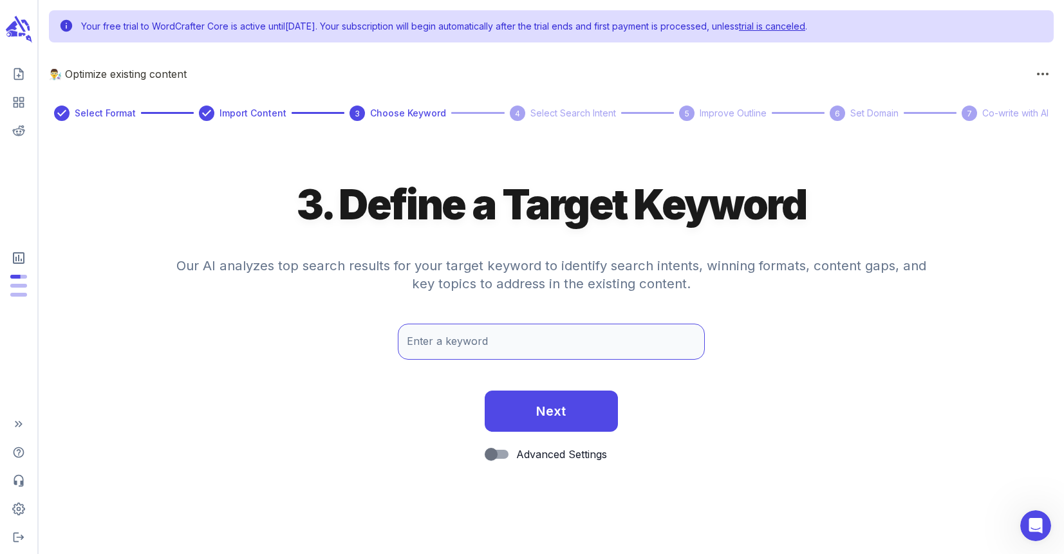
click at [445, 339] on input "Enter a keyword" at bounding box center [552, 342] width 308 height 36
type input "e-invoicing"
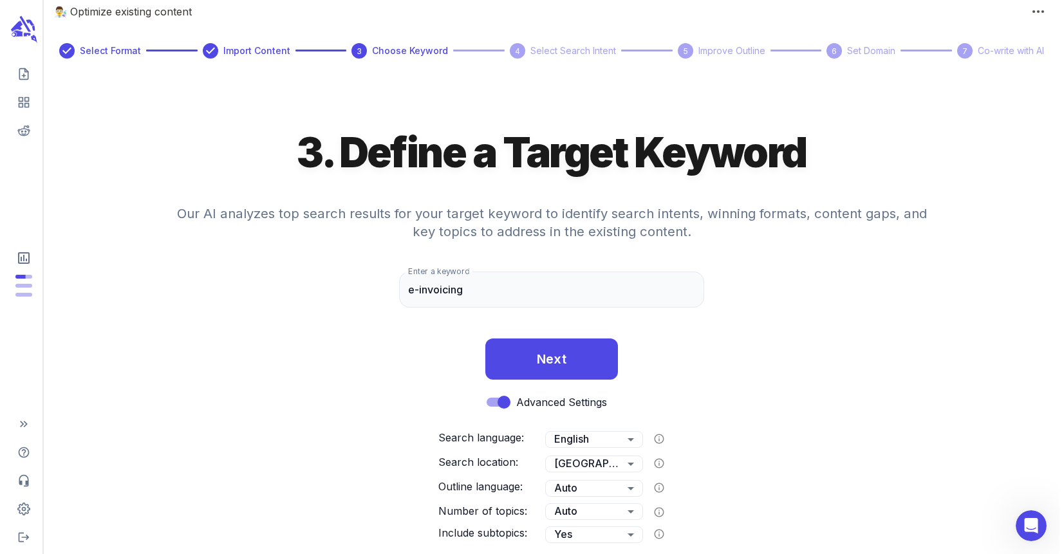
scroll to position [68, 0]
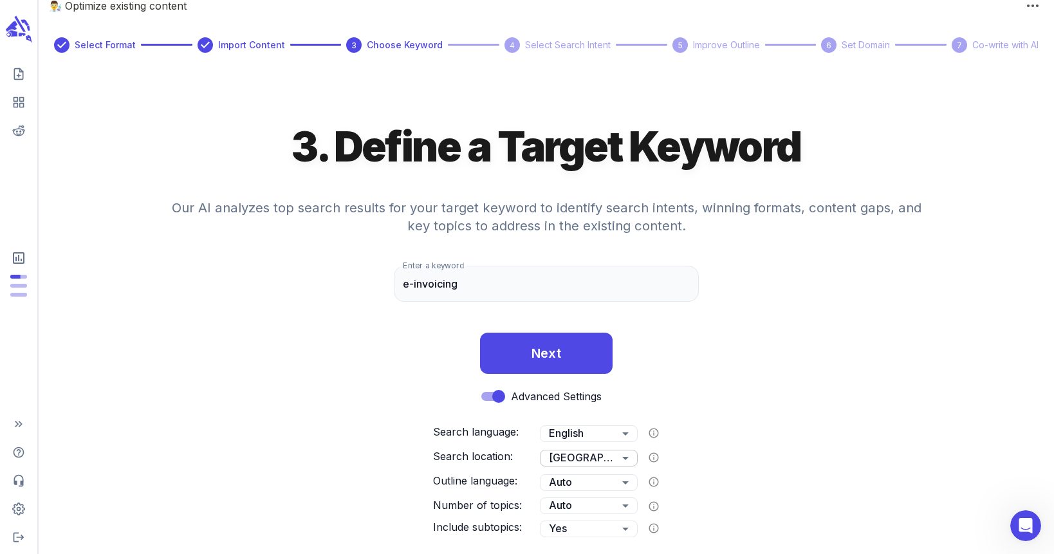
click at [611, 458] on body "Your free trial to WordCrafter Core is active until [DATE] . Your subscription …" at bounding box center [527, 243] width 1054 height 622
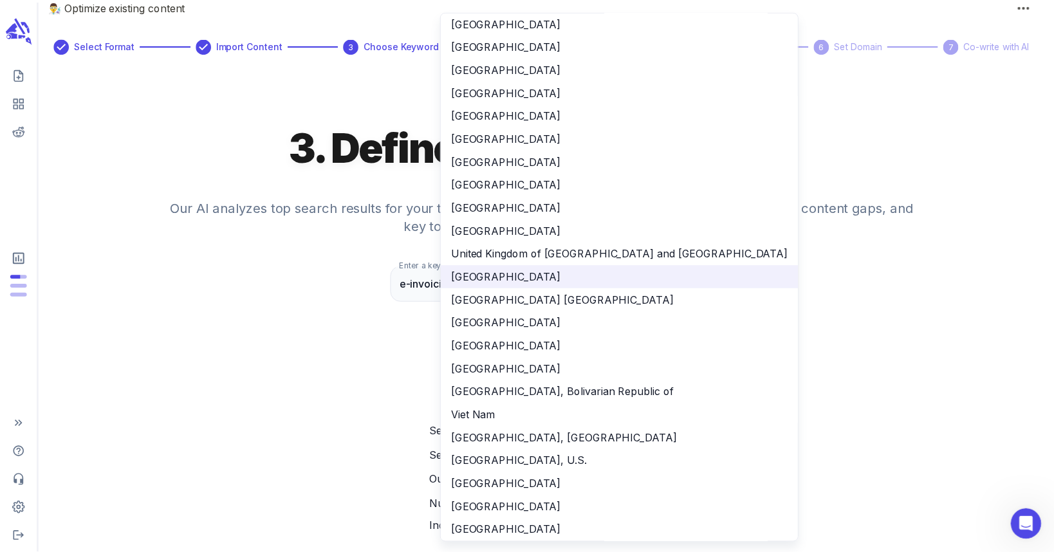
scroll to position [122, 0]
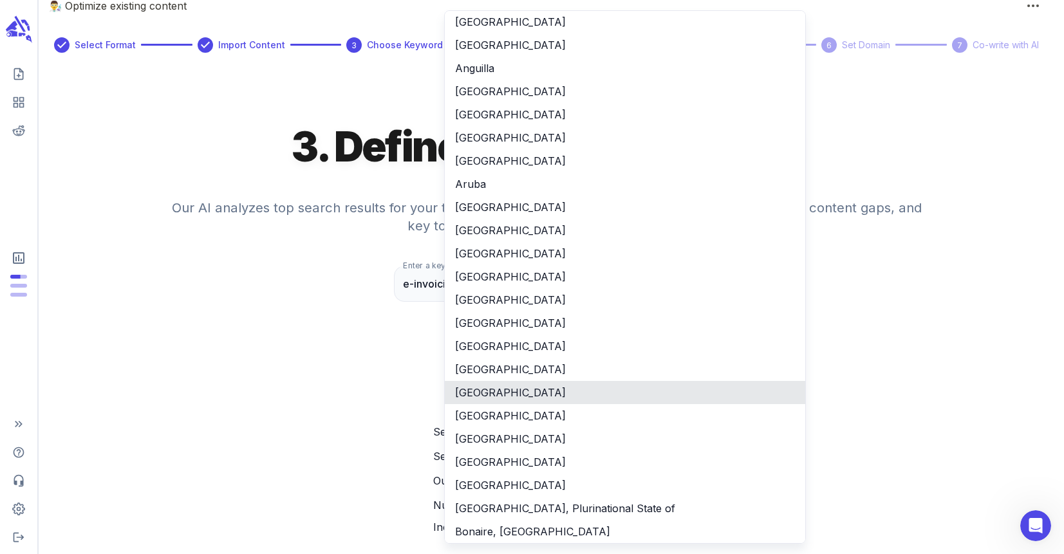
click at [506, 393] on li "[GEOGRAPHIC_DATA]" at bounding box center [625, 392] width 360 height 23
type input "**"
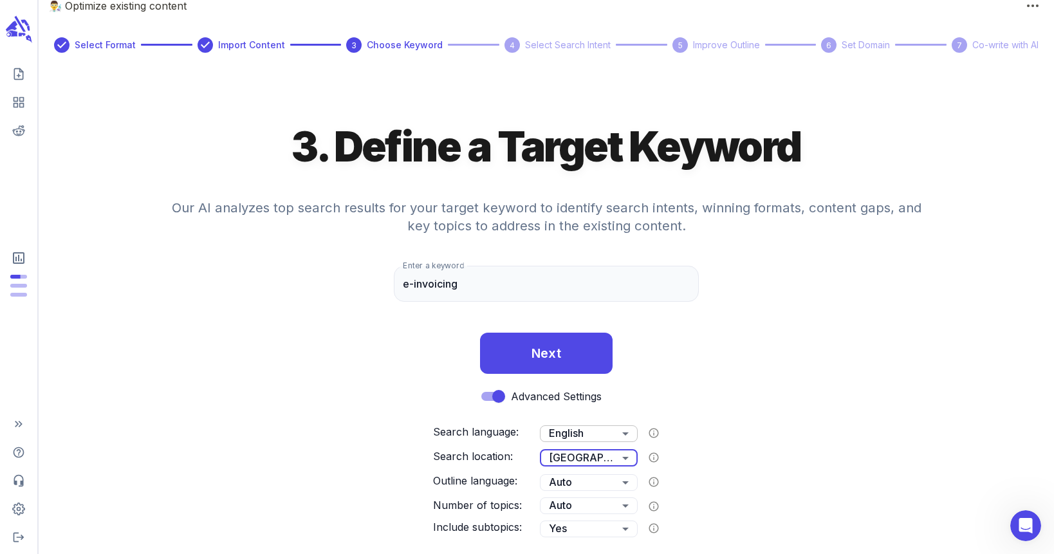
click at [591, 429] on body "Your free trial to WordCrafter Core is active until [DATE] . Your subscription …" at bounding box center [527, 243] width 1054 height 622
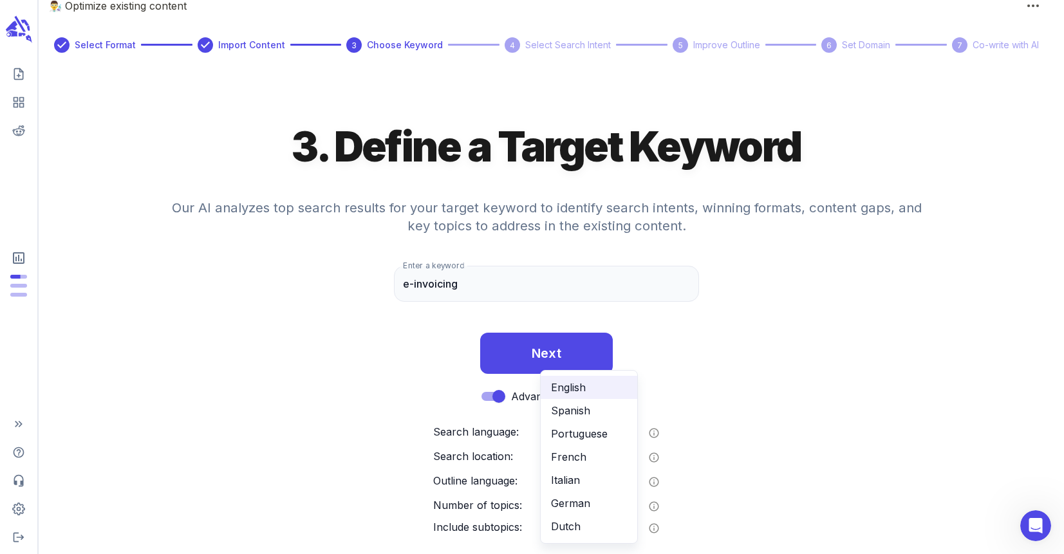
click at [586, 521] on li "Dutch" at bounding box center [589, 526] width 97 height 23
type input "**"
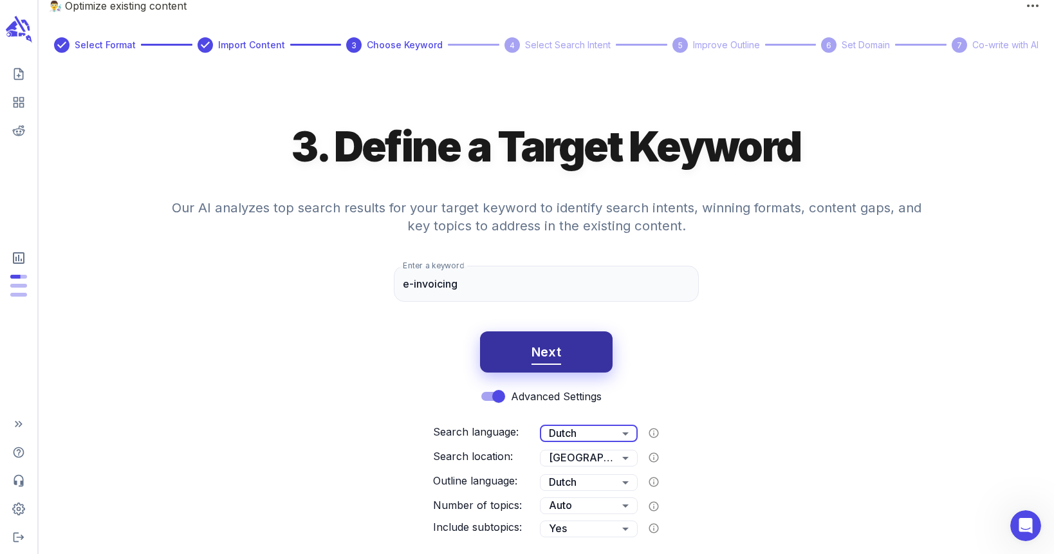
click at [564, 355] on button "Next" at bounding box center [546, 351] width 133 height 41
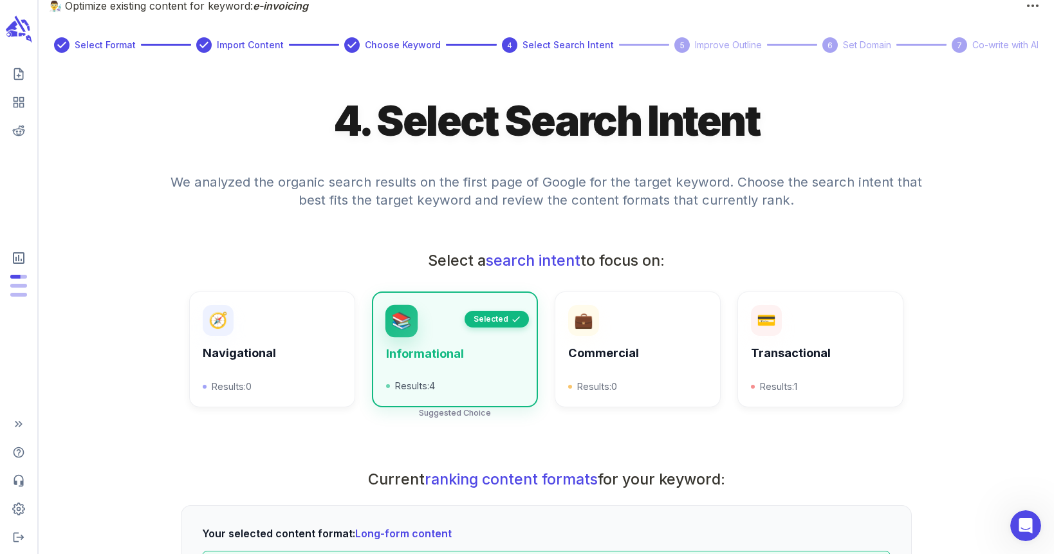
click at [1020, 158] on div "We analyzed the organic search results on the first page of Google for the targ…" at bounding box center [546, 199] width 995 height 82
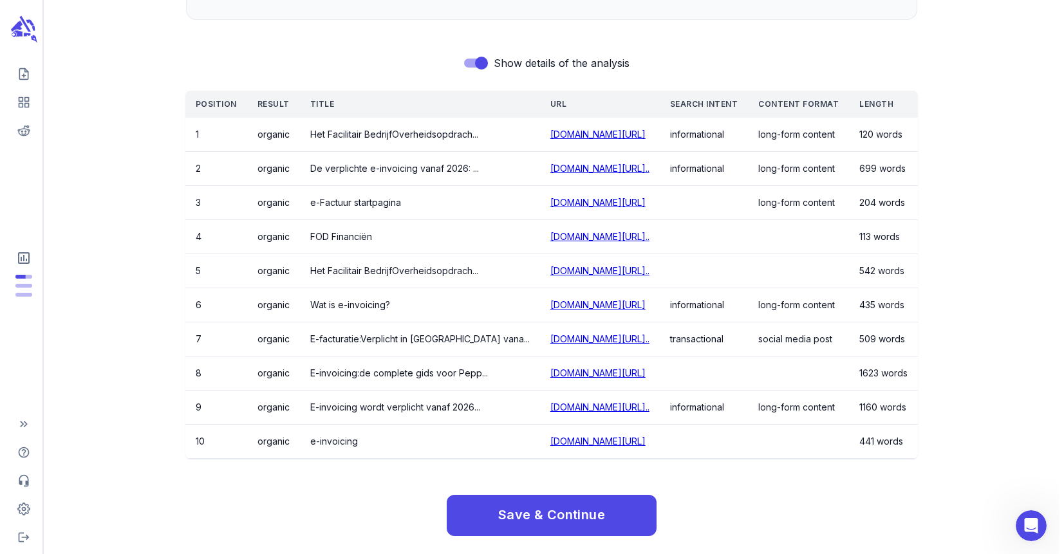
scroll to position [767, 0]
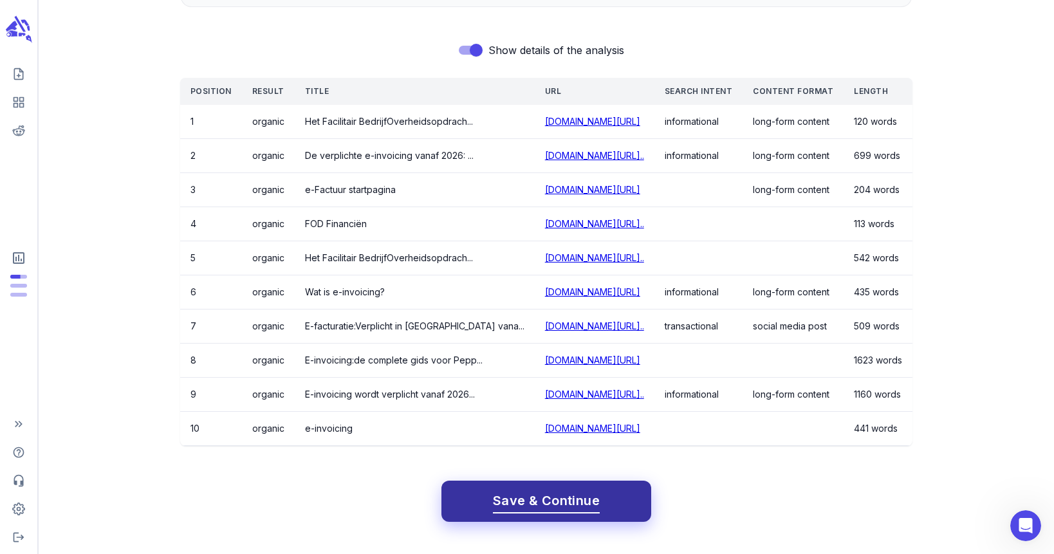
click at [584, 500] on span "Save & Continue" at bounding box center [546, 501] width 107 height 23
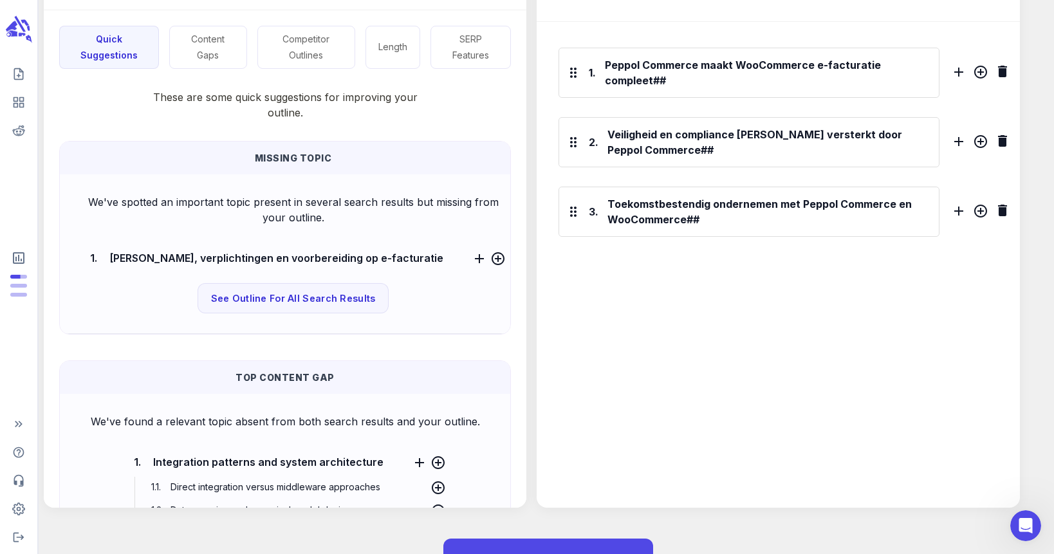
scroll to position [0, 0]
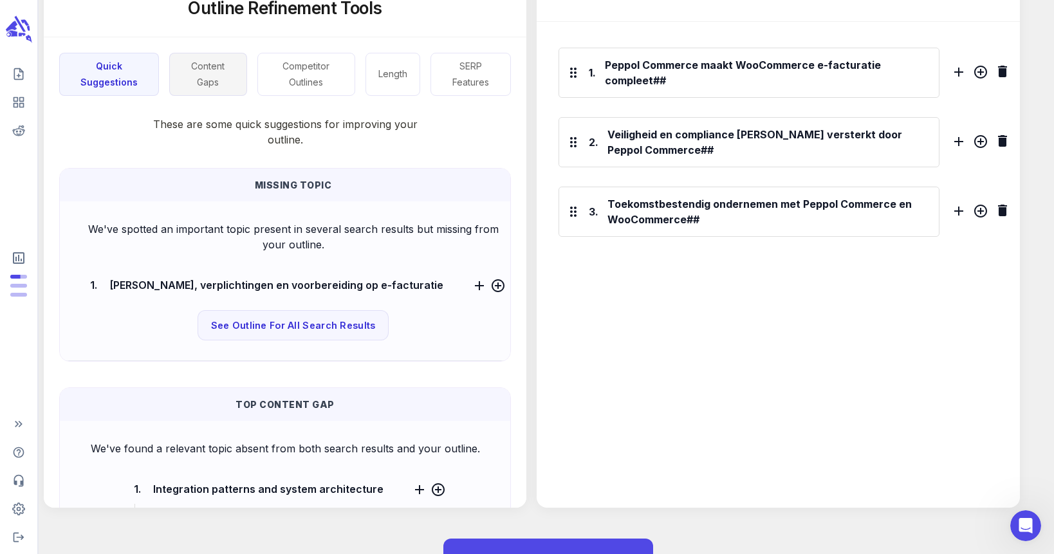
click at [211, 75] on button "Content Gaps" at bounding box center [208, 74] width 78 height 43
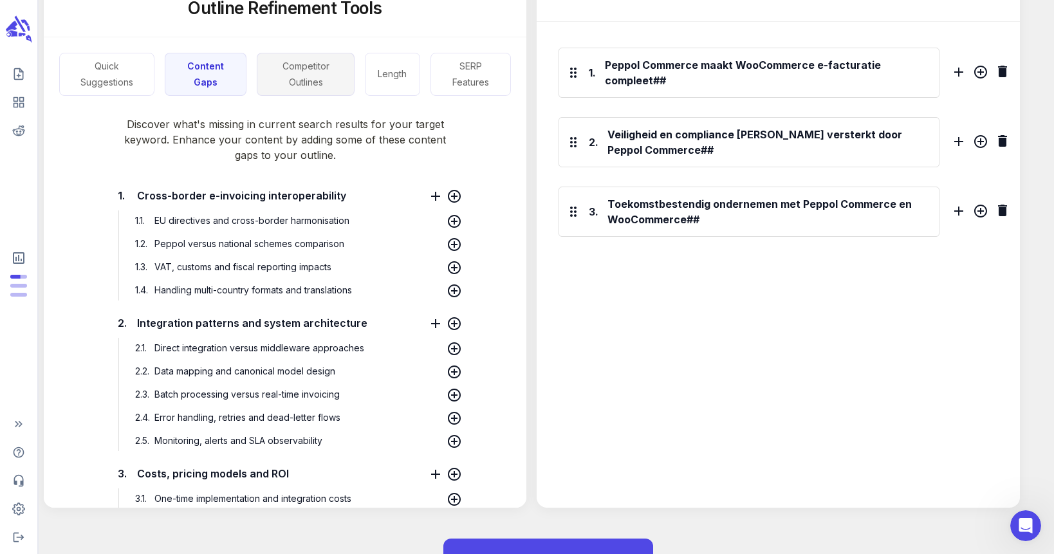
click at [319, 84] on button "Competitor Outlines" at bounding box center [306, 74] width 98 height 43
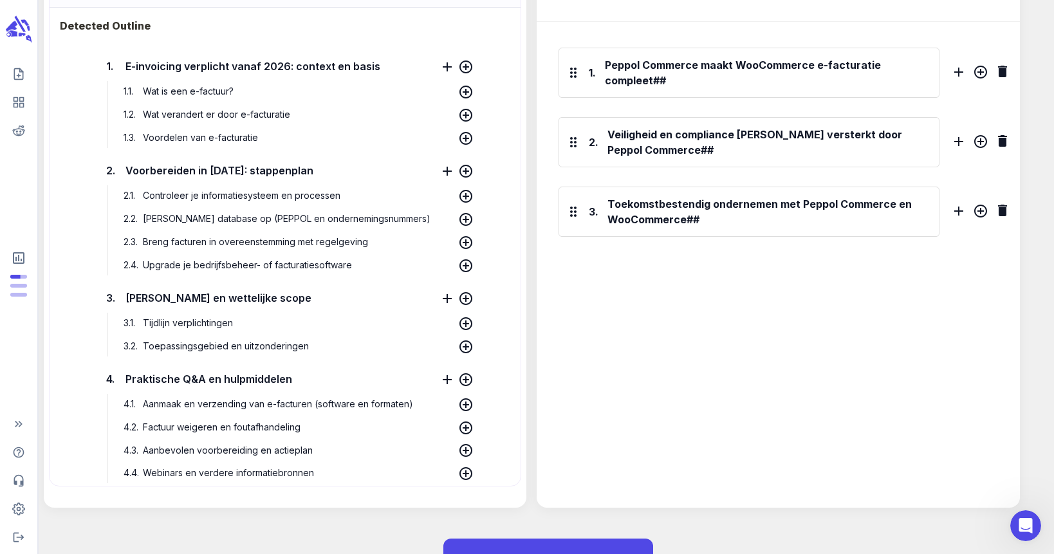
scroll to position [1844, 0]
